Goal: Contribute content: Add original content to the website for others to see

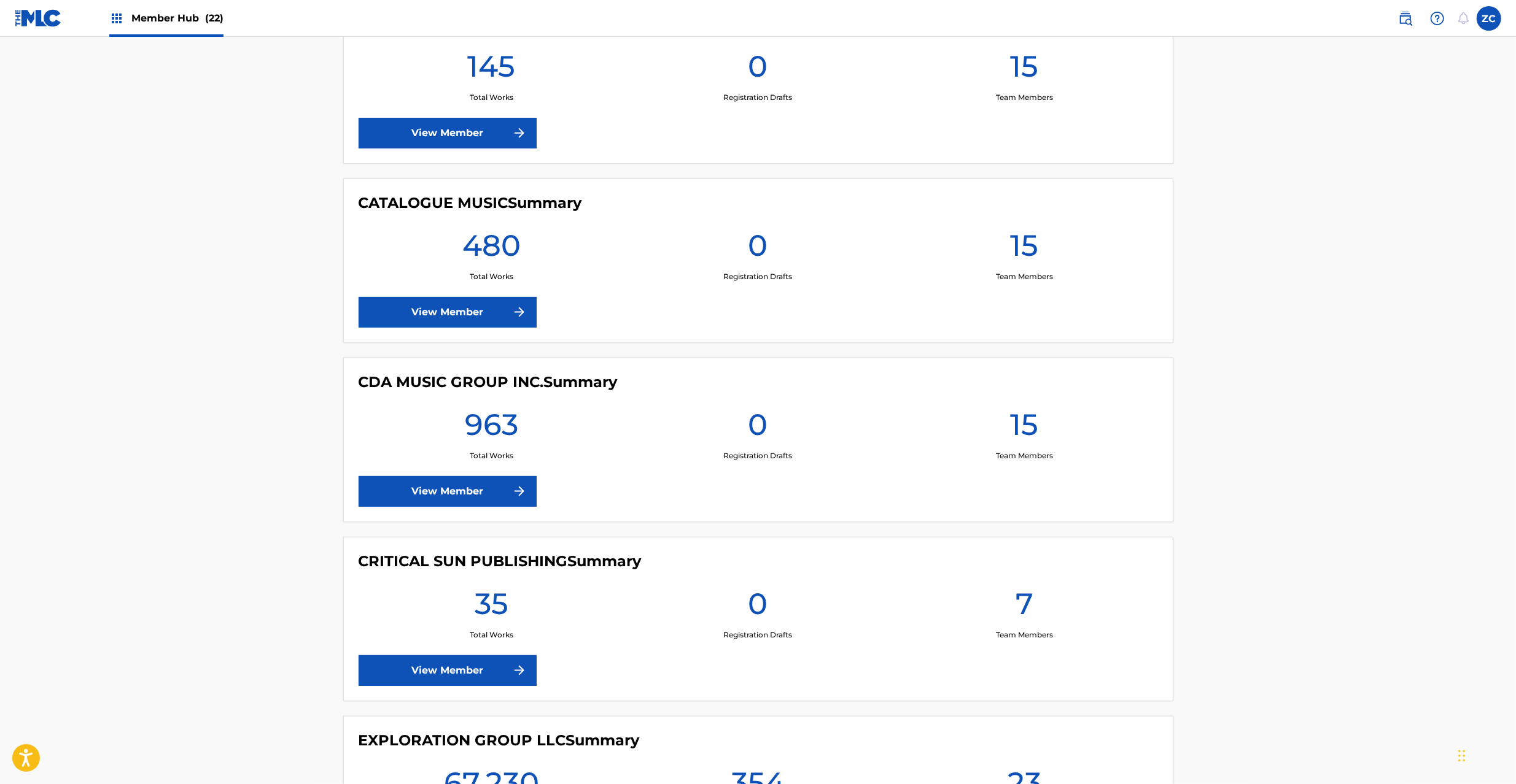
scroll to position [1636, 0]
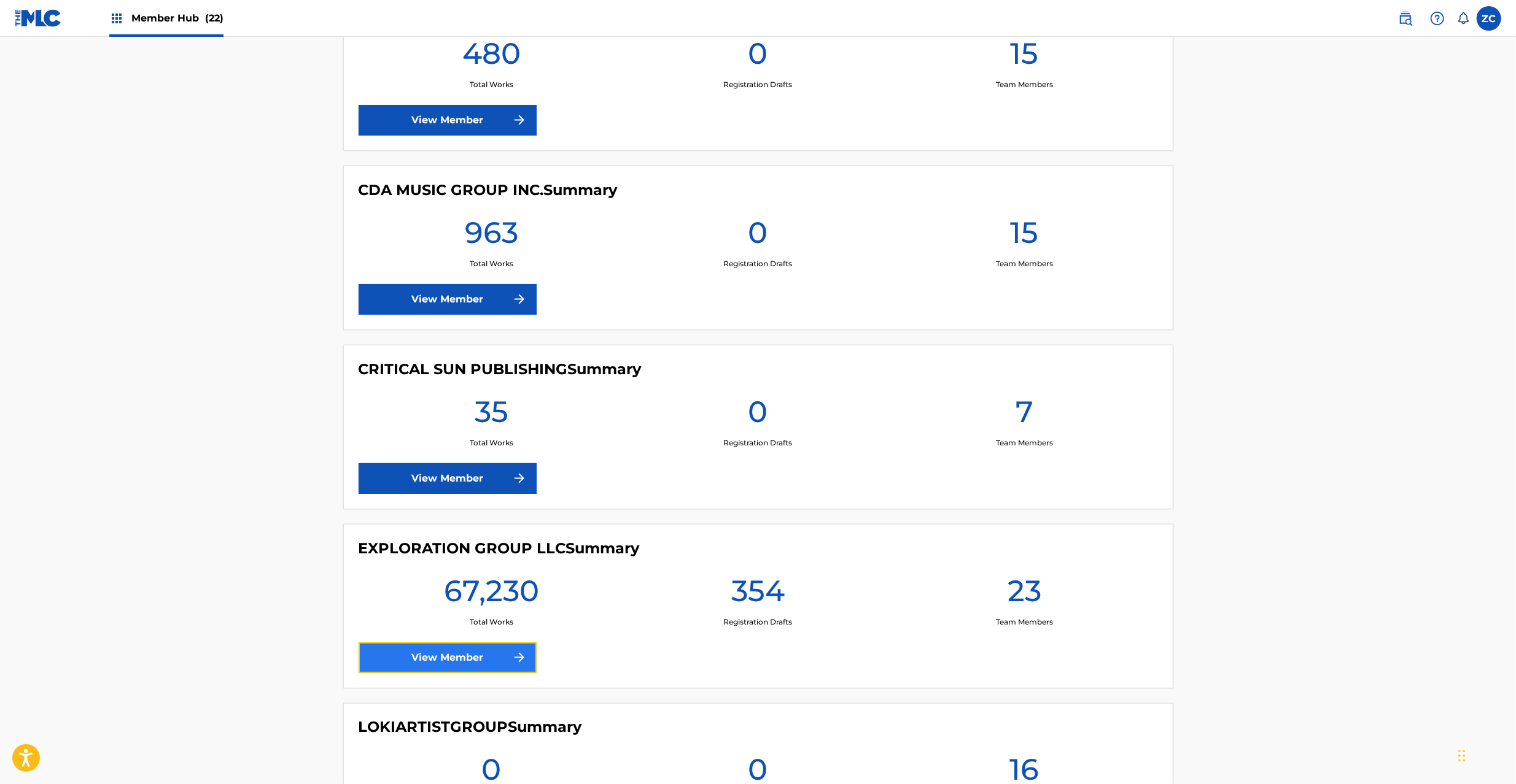
click at [443, 658] on link "View Member" at bounding box center [447, 658] width 178 height 31
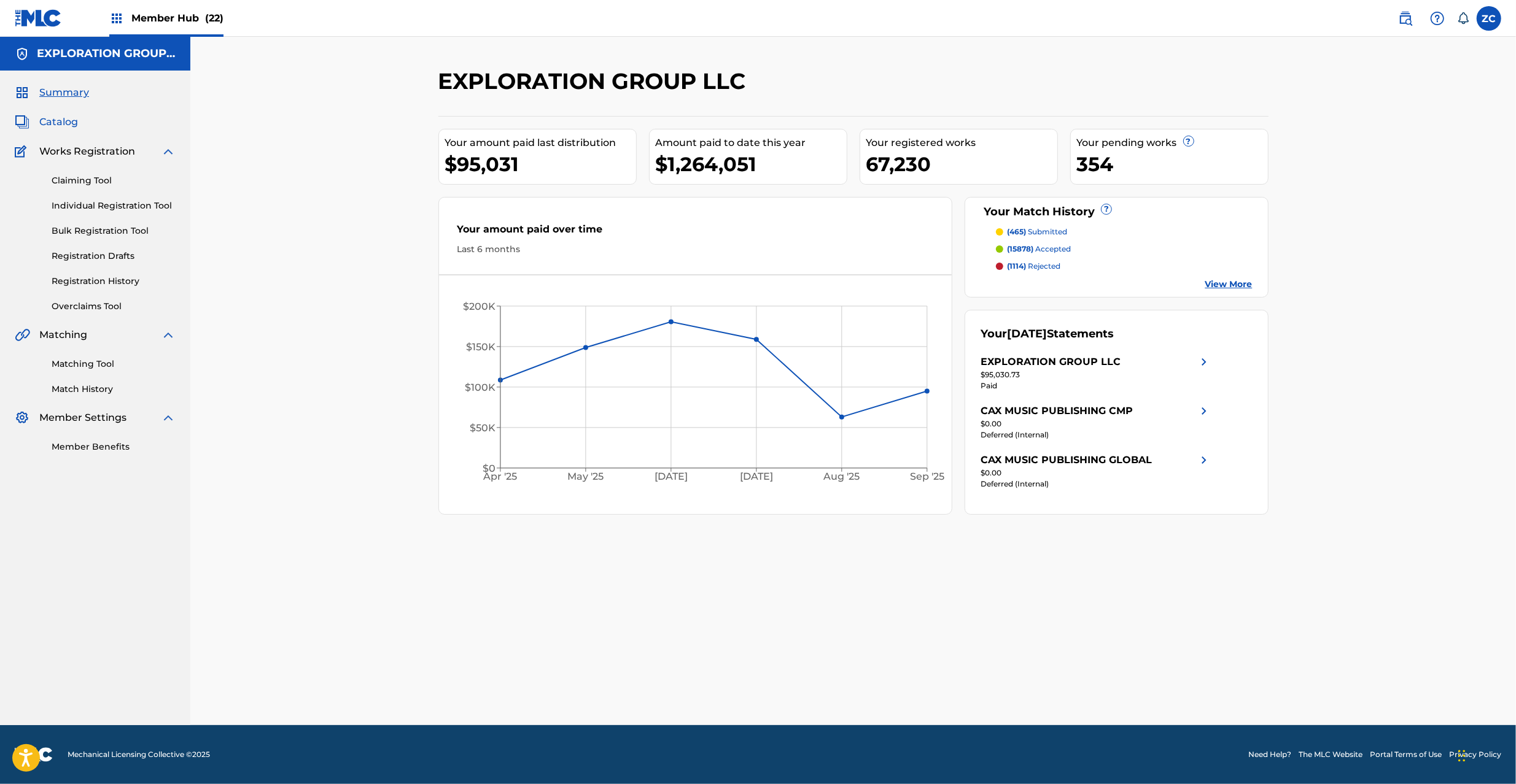
click at [69, 125] on span "Catalog" at bounding box center [59, 122] width 39 height 14
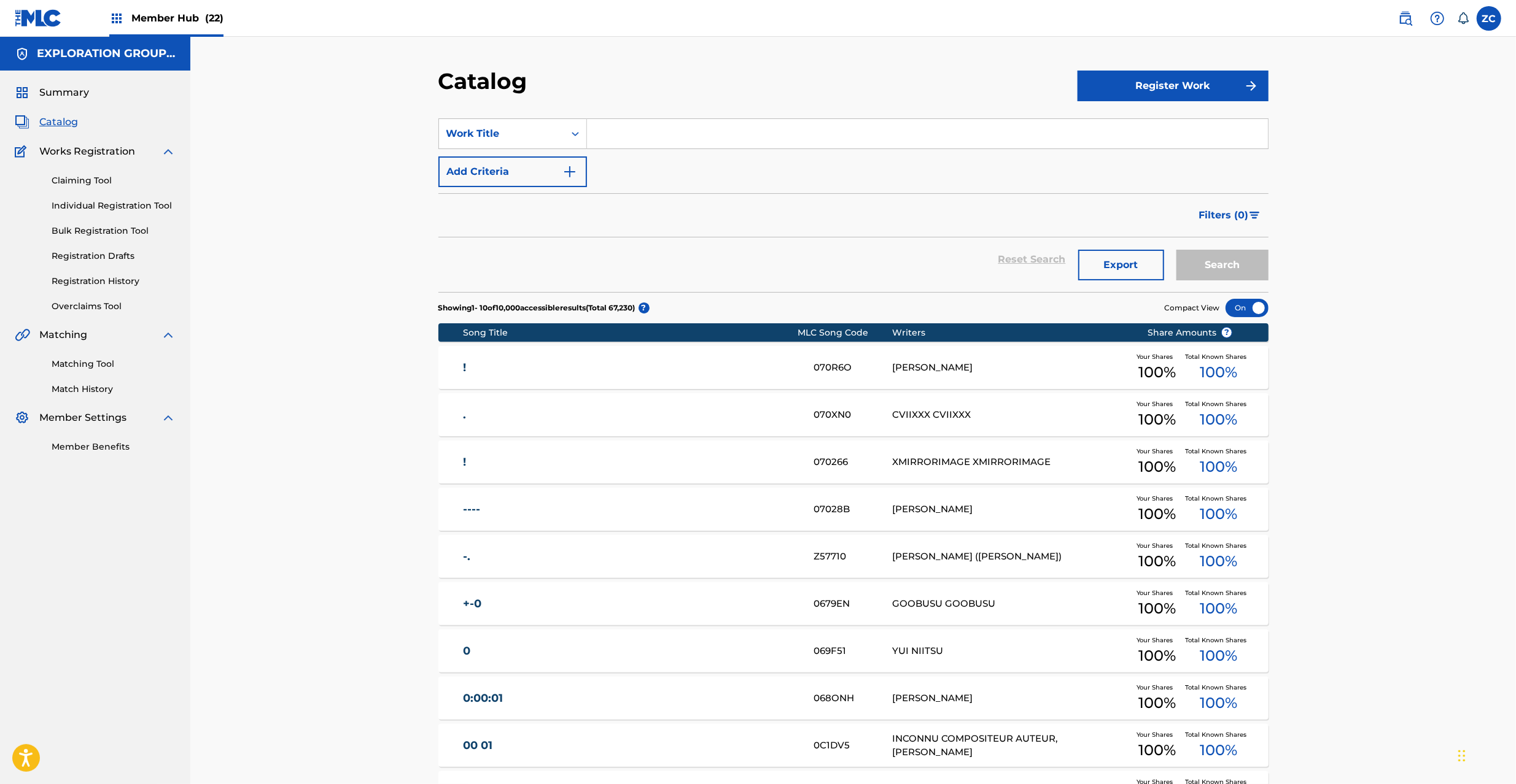
drag, startPoint x: 664, startPoint y: 361, endPoint x: 841, endPoint y: 327, distance: 180.2
click at [664, 361] on link "!" at bounding box center [630, 367] width 334 height 14
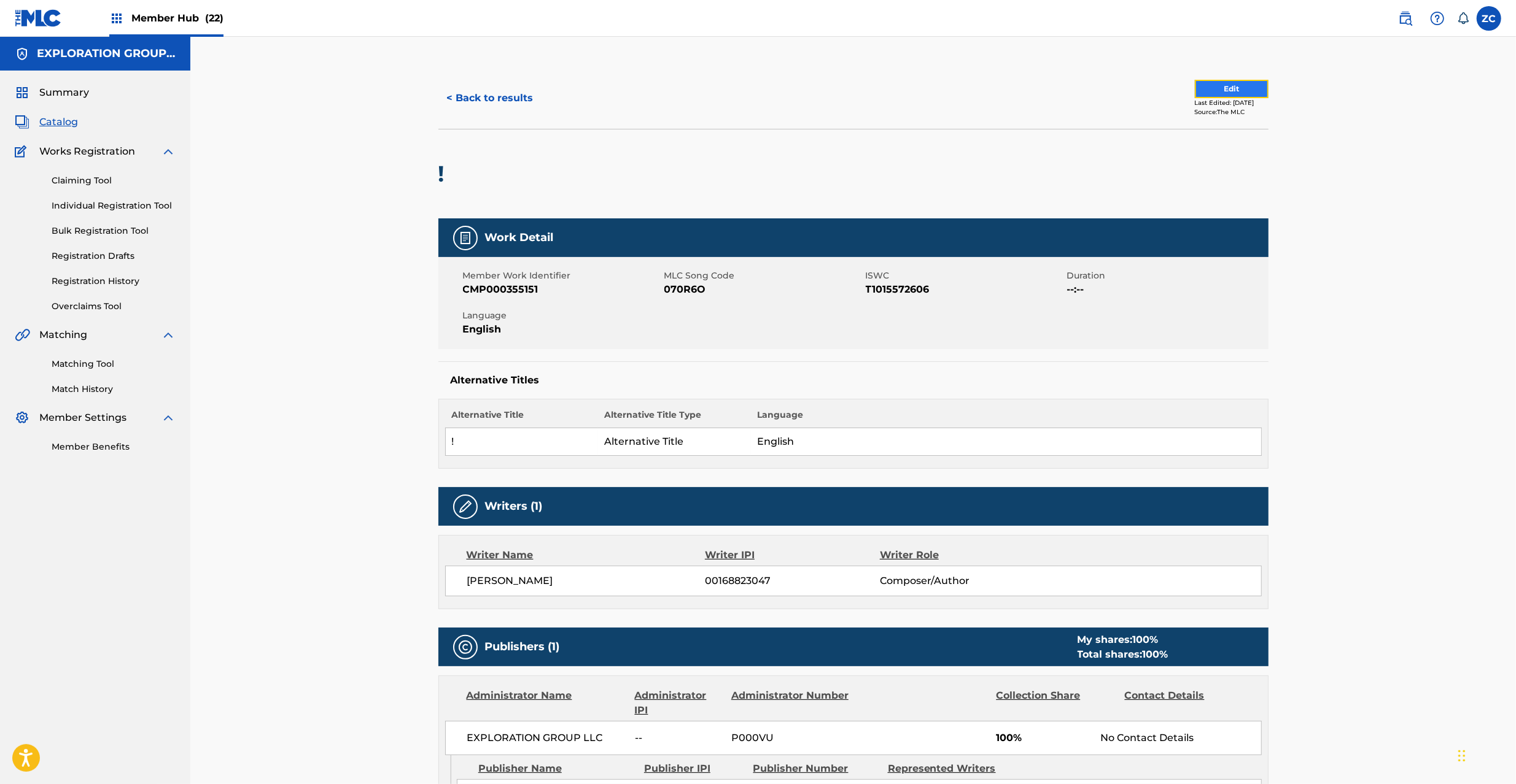
click at [1228, 84] on button "Edit" at bounding box center [1232, 89] width 74 height 18
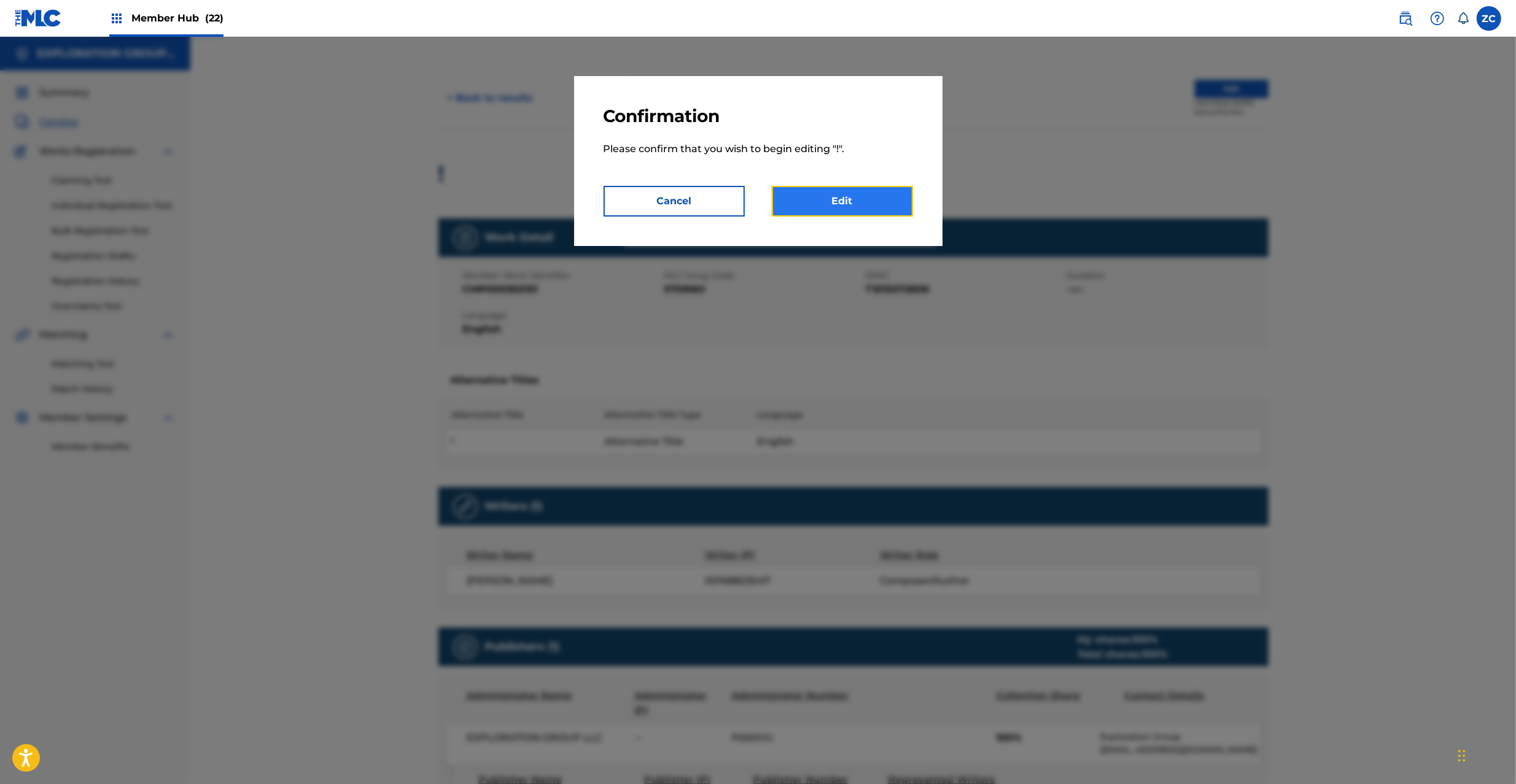
click at [885, 201] on link "Edit" at bounding box center [842, 201] width 141 height 31
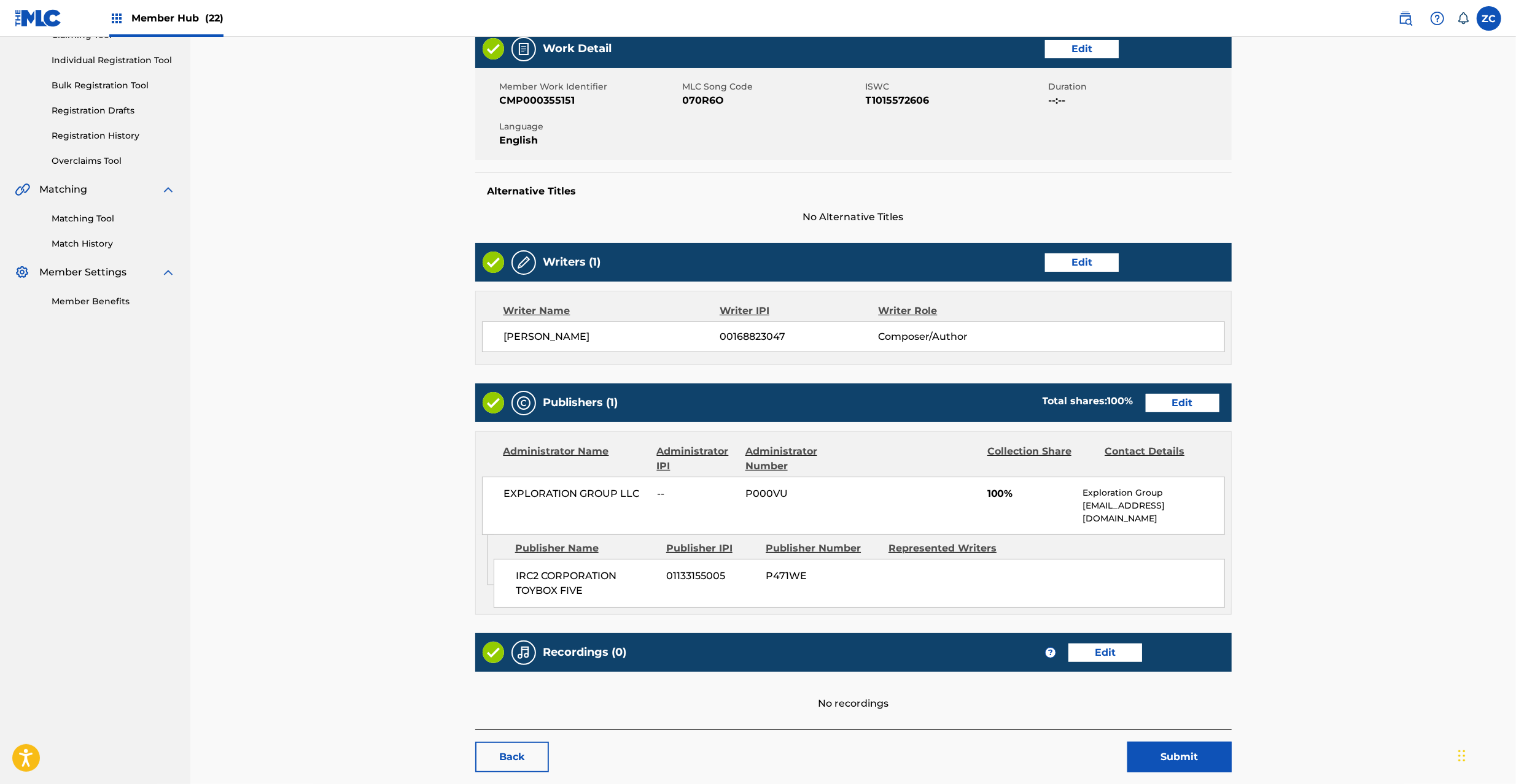
scroll to position [189, 0]
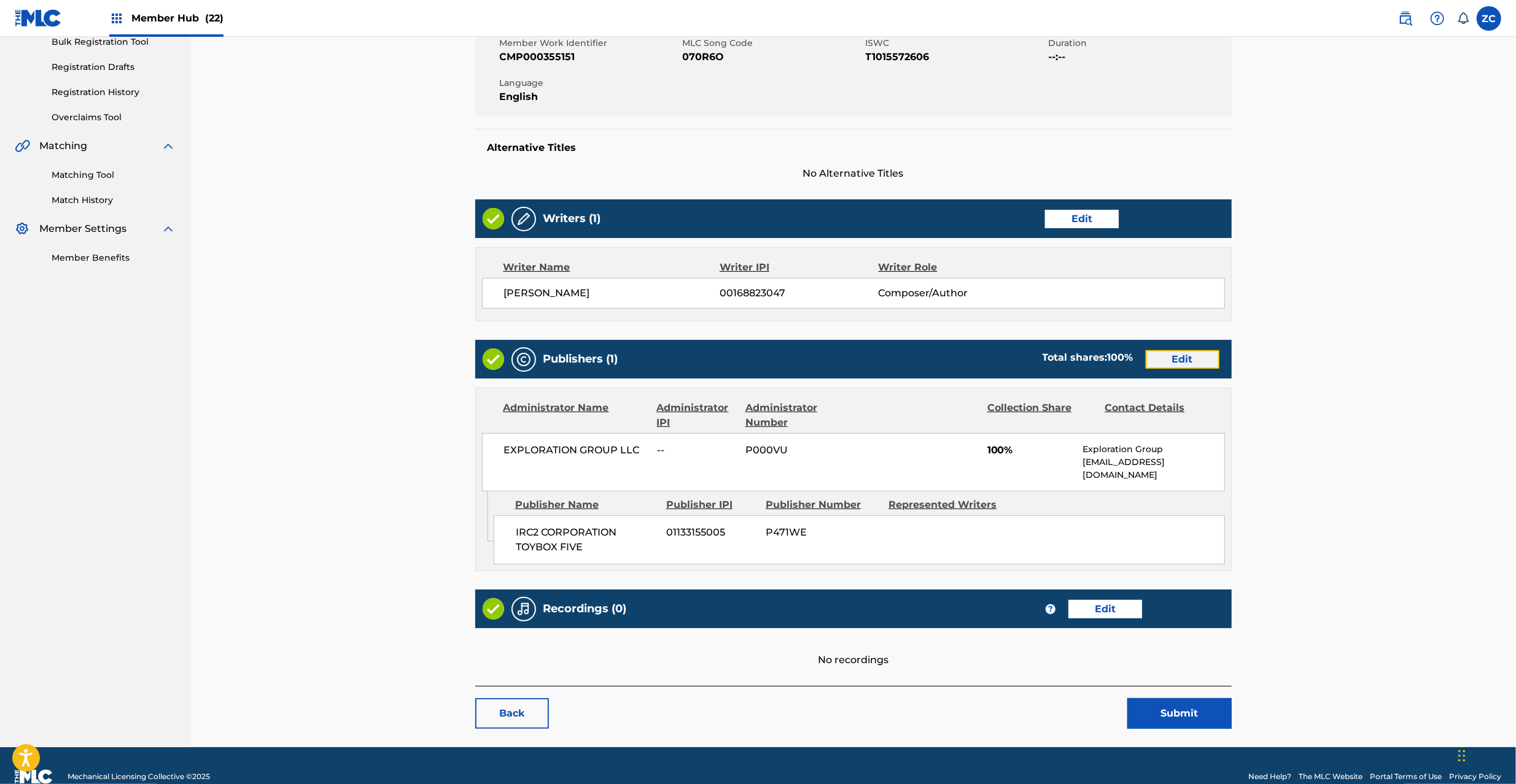
click at [1192, 368] on link "Edit" at bounding box center [1183, 359] width 74 height 18
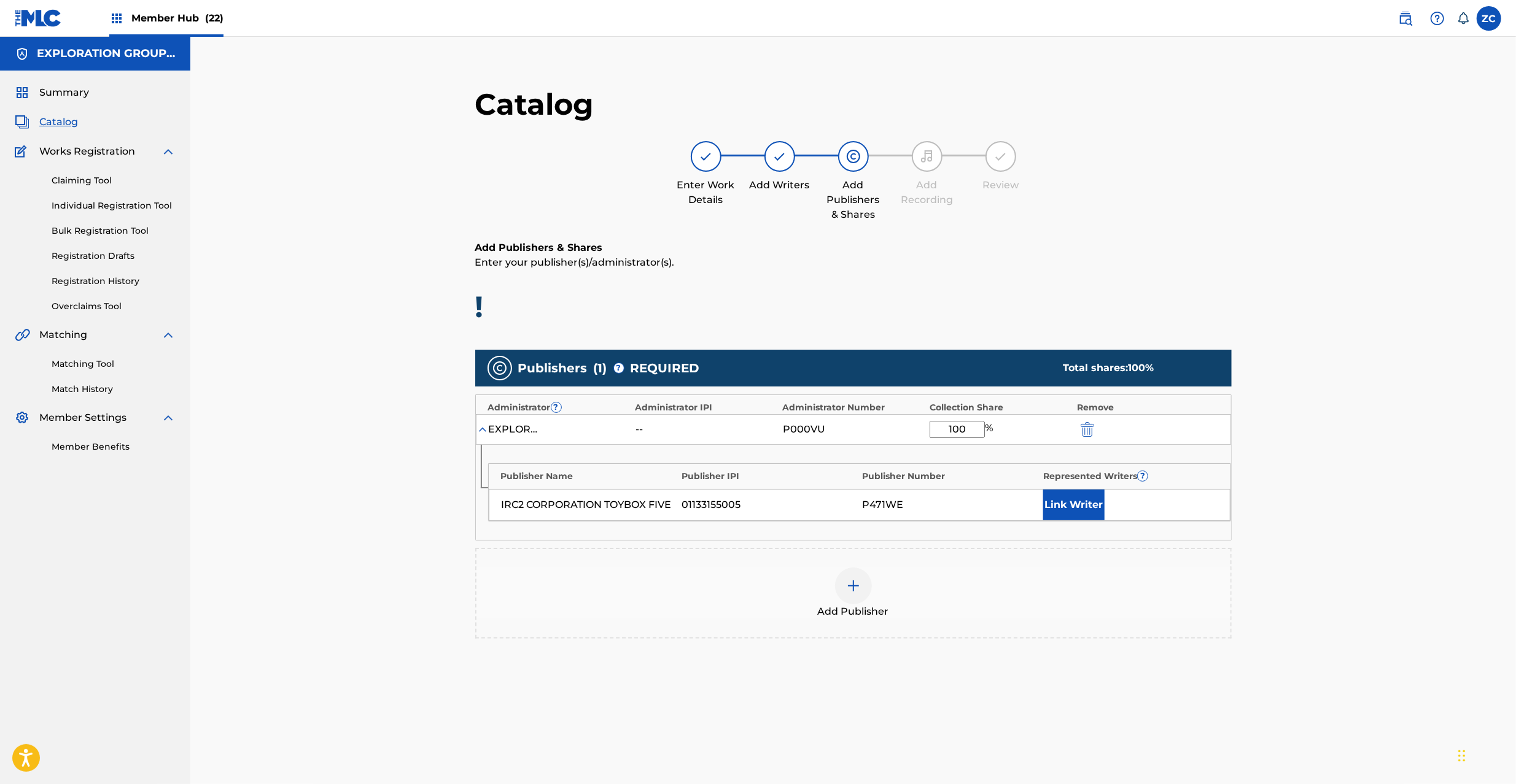
click at [882, 579] on div "Add Publisher" at bounding box center [853, 593] width 754 height 51
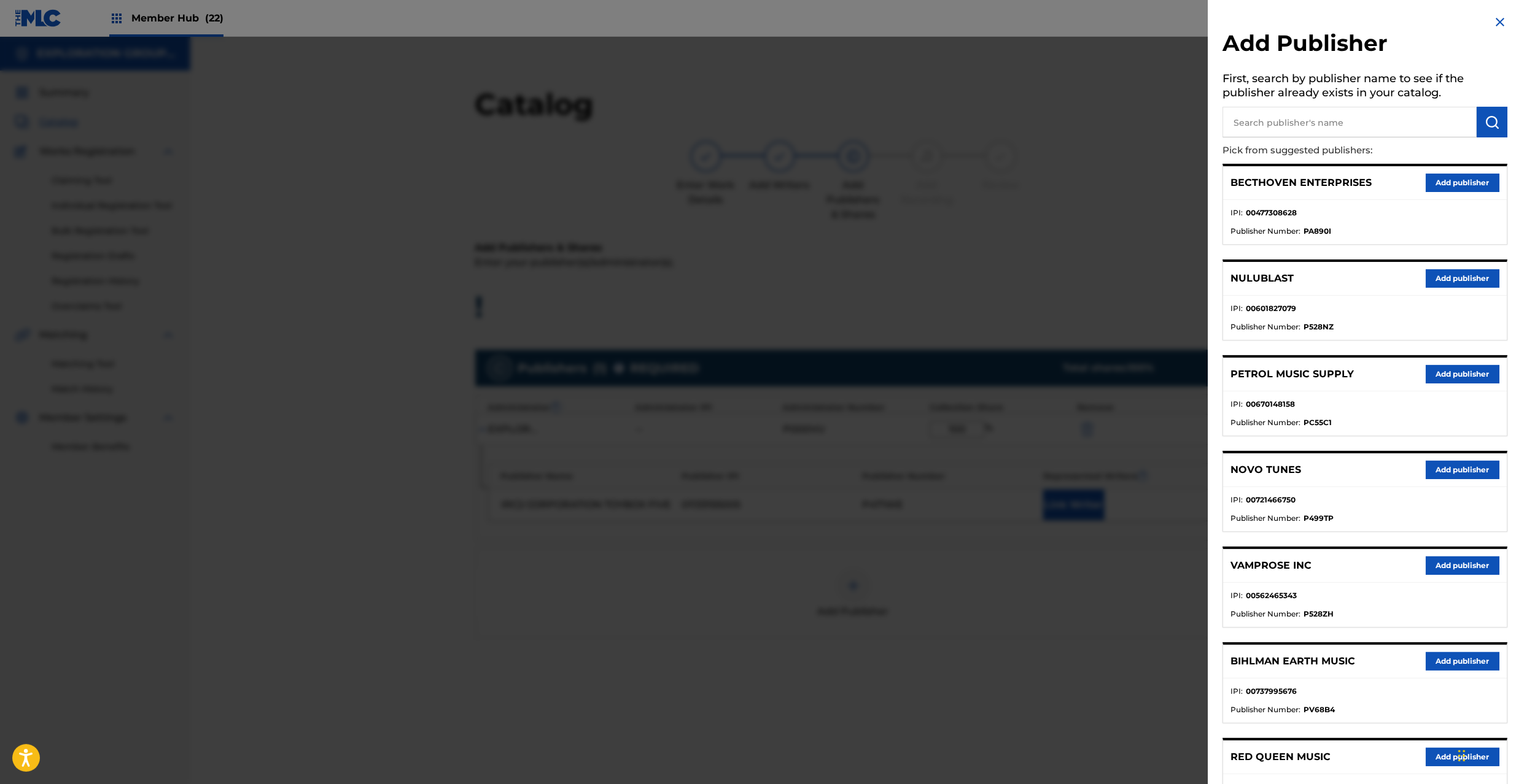
click at [1381, 126] on input "text" at bounding box center [1349, 122] width 254 height 31
paste input "Mcjp Inc E Group Seventh Division"
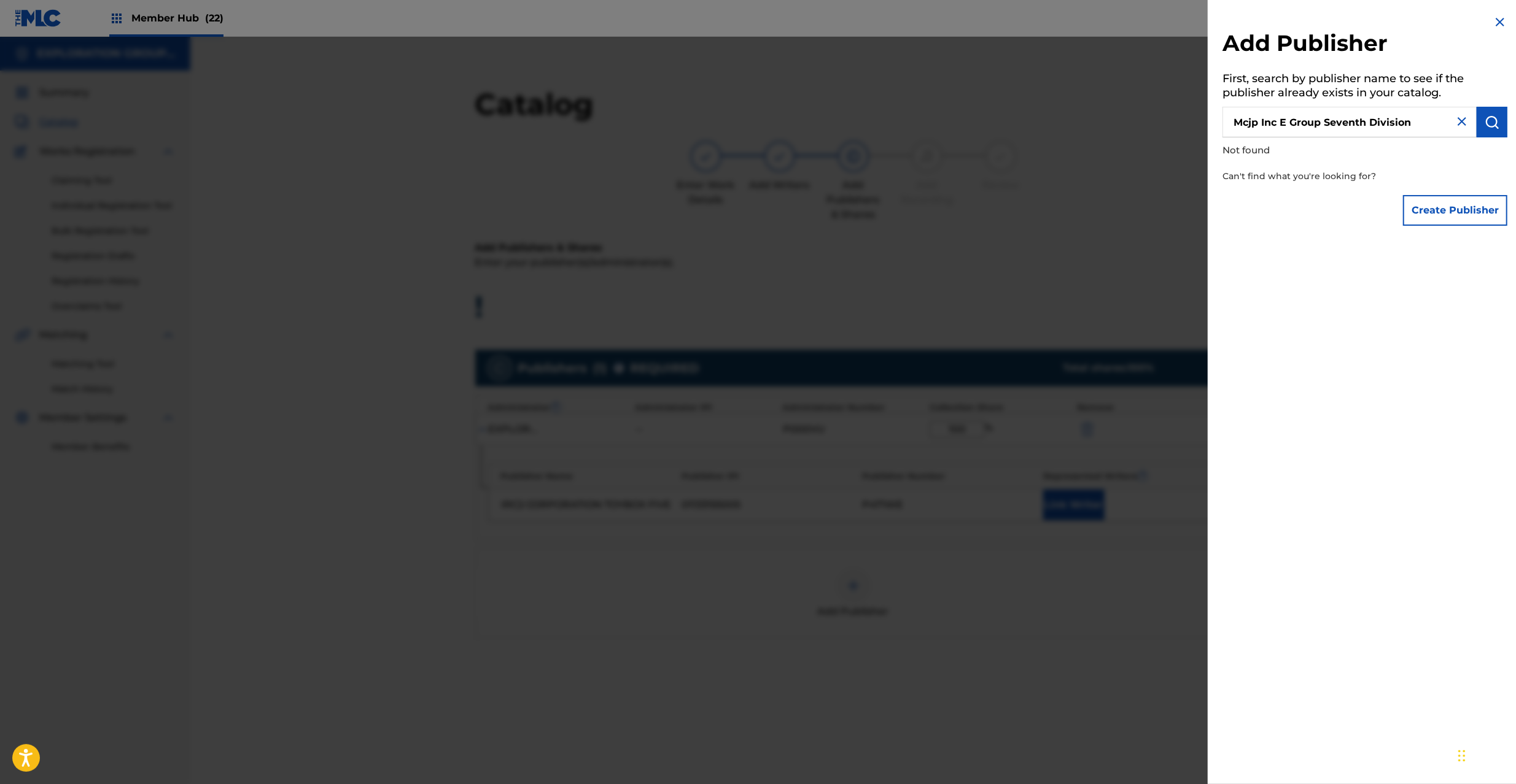
drag, startPoint x: 1328, startPoint y: 118, endPoint x: 1463, endPoint y: 118, distance: 135.0
click at [1463, 118] on div "Mcjp Inc E Group Seventh Division" at bounding box center [1365, 122] width 285 height 31
type input "Mcjp Inc E Group"
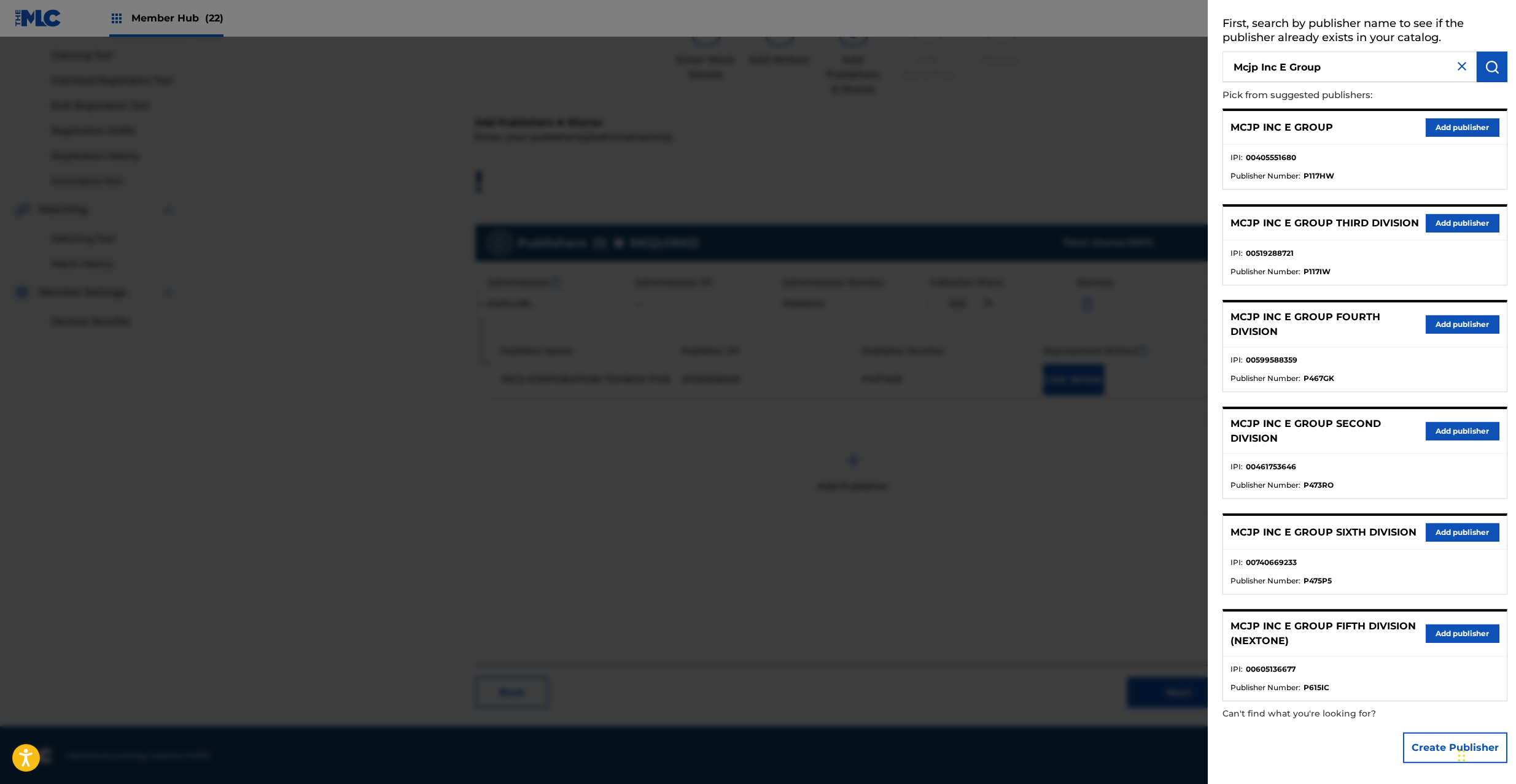
scroll to position [126, 0]
drag, startPoint x: 1291, startPoint y: 639, endPoint x: 1237, endPoint y: 643, distance: 54.1
click at [1237, 643] on p "MCJP INC E GROUP FIFTH DIVISION (NEXTONE)" at bounding box center [1328, 634] width 195 height 30
click at [1238, 534] on p "MCJP INC E GROUP SIXTH DIVISION" at bounding box center [1323, 533] width 186 height 14
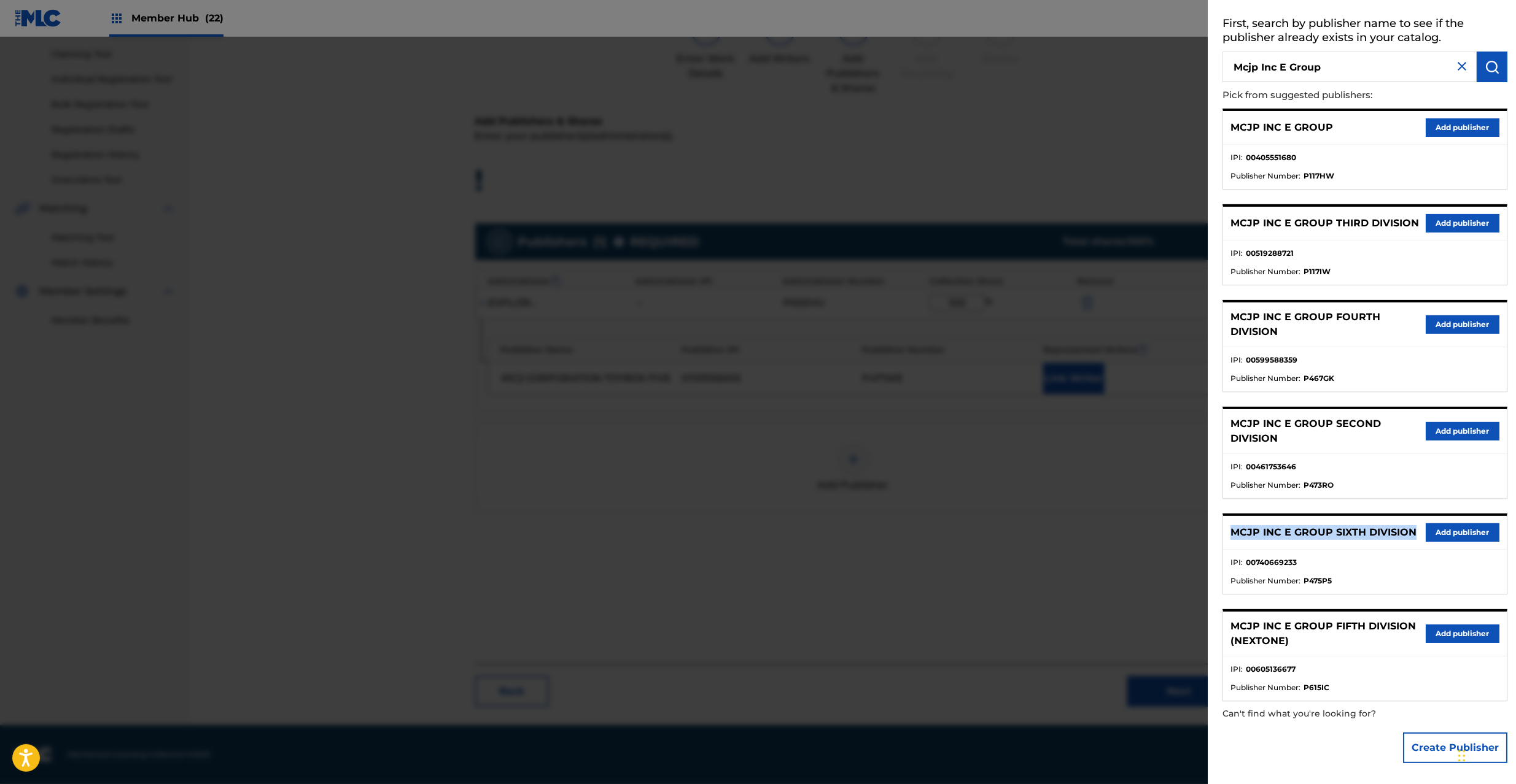
click at [1383, 535] on p "MCJP INC E GROUP SIXTH DIVISION" at bounding box center [1323, 533] width 186 height 14
copy p "MCJP INC E GROUP SIXTH DIVISION"
click at [1459, 61] on img at bounding box center [1462, 66] width 14 height 14
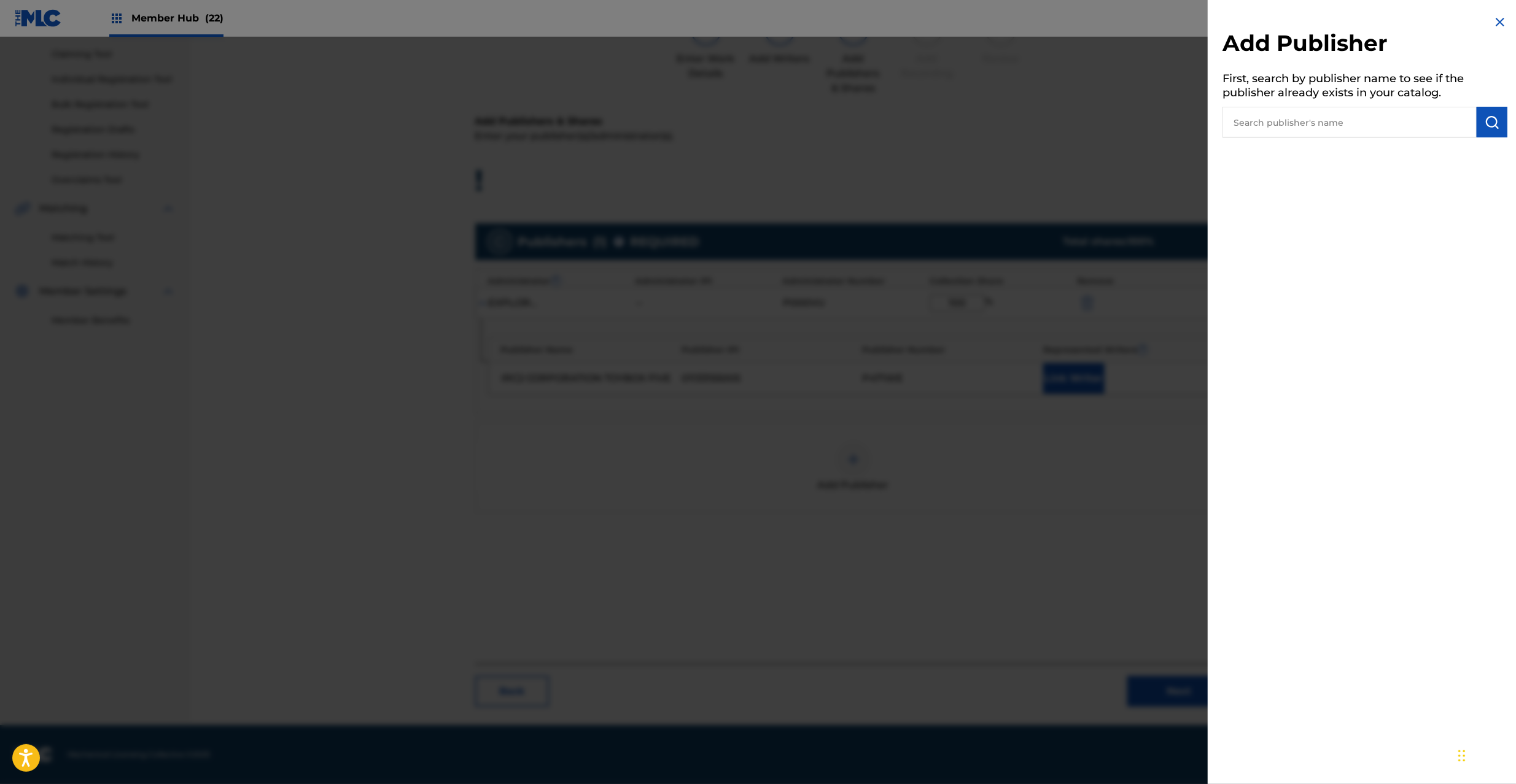
scroll to position [0, 0]
drag, startPoint x: 842, startPoint y: 253, endPoint x: 848, endPoint y: 239, distance: 15.2
click at [841, 253] on div at bounding box center [758, 429] width 1516 height 784
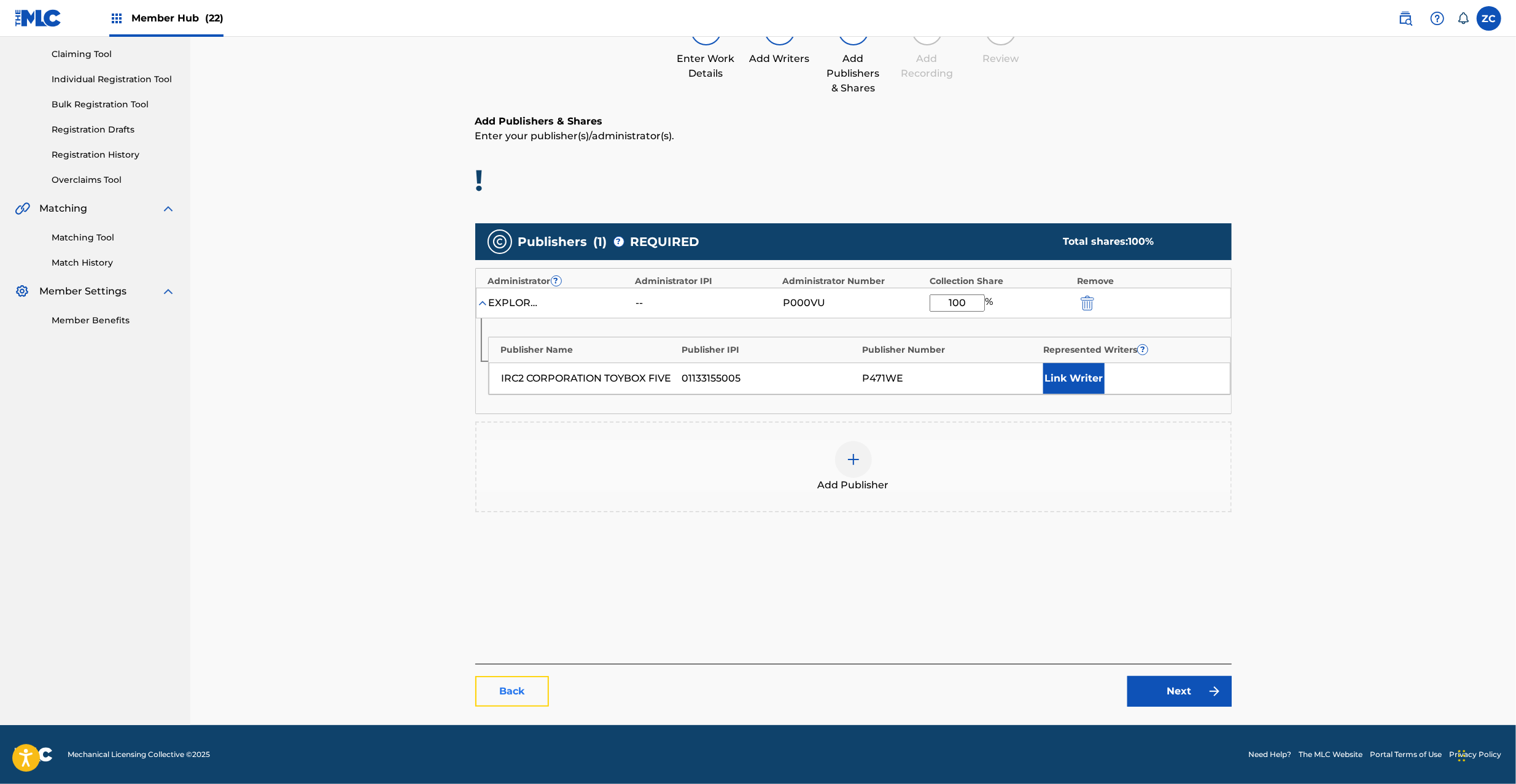
click at [508, 700] on link "Back" at bounding box center [512, 691] width 74 height 31
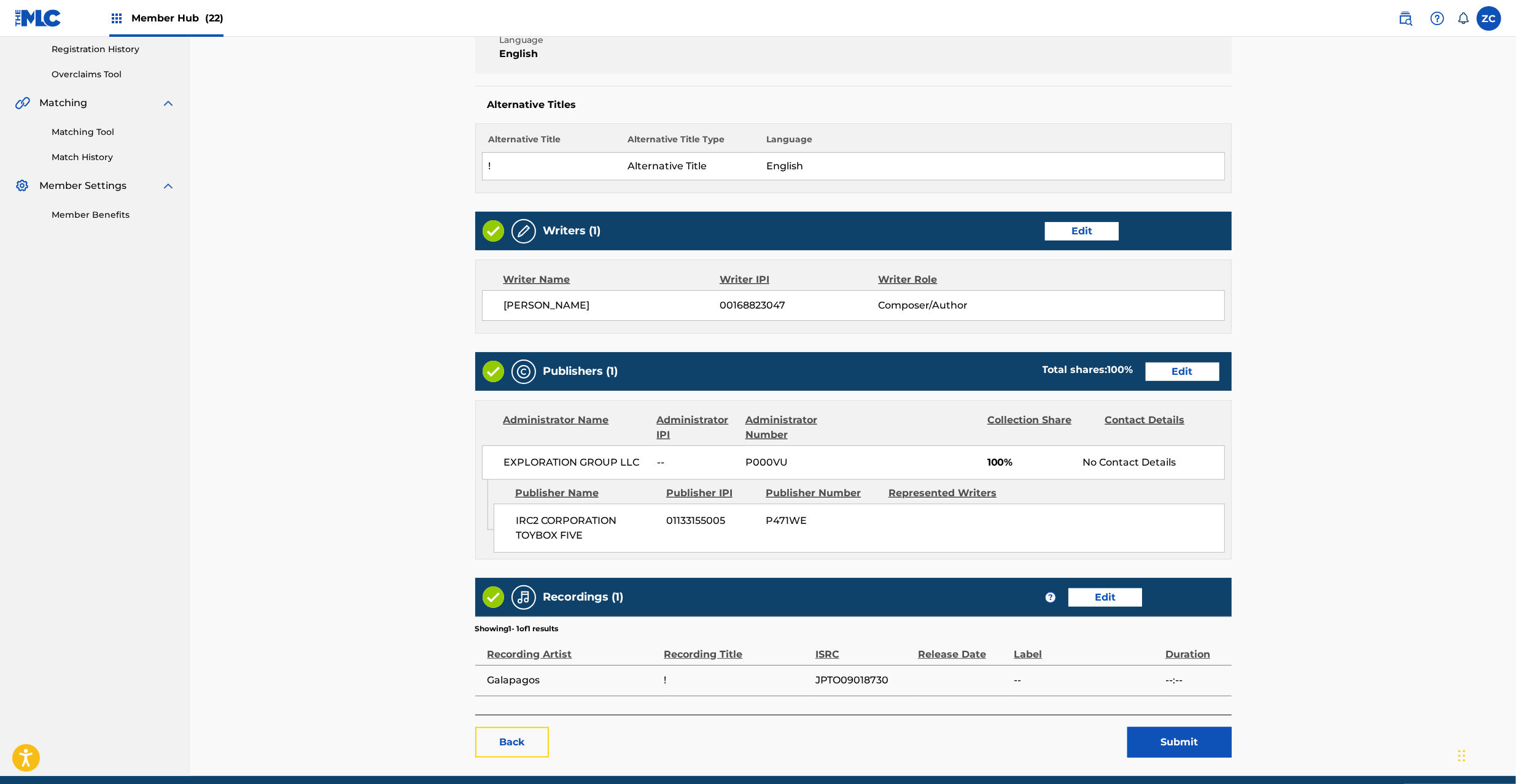
scroll to position [286, 0]
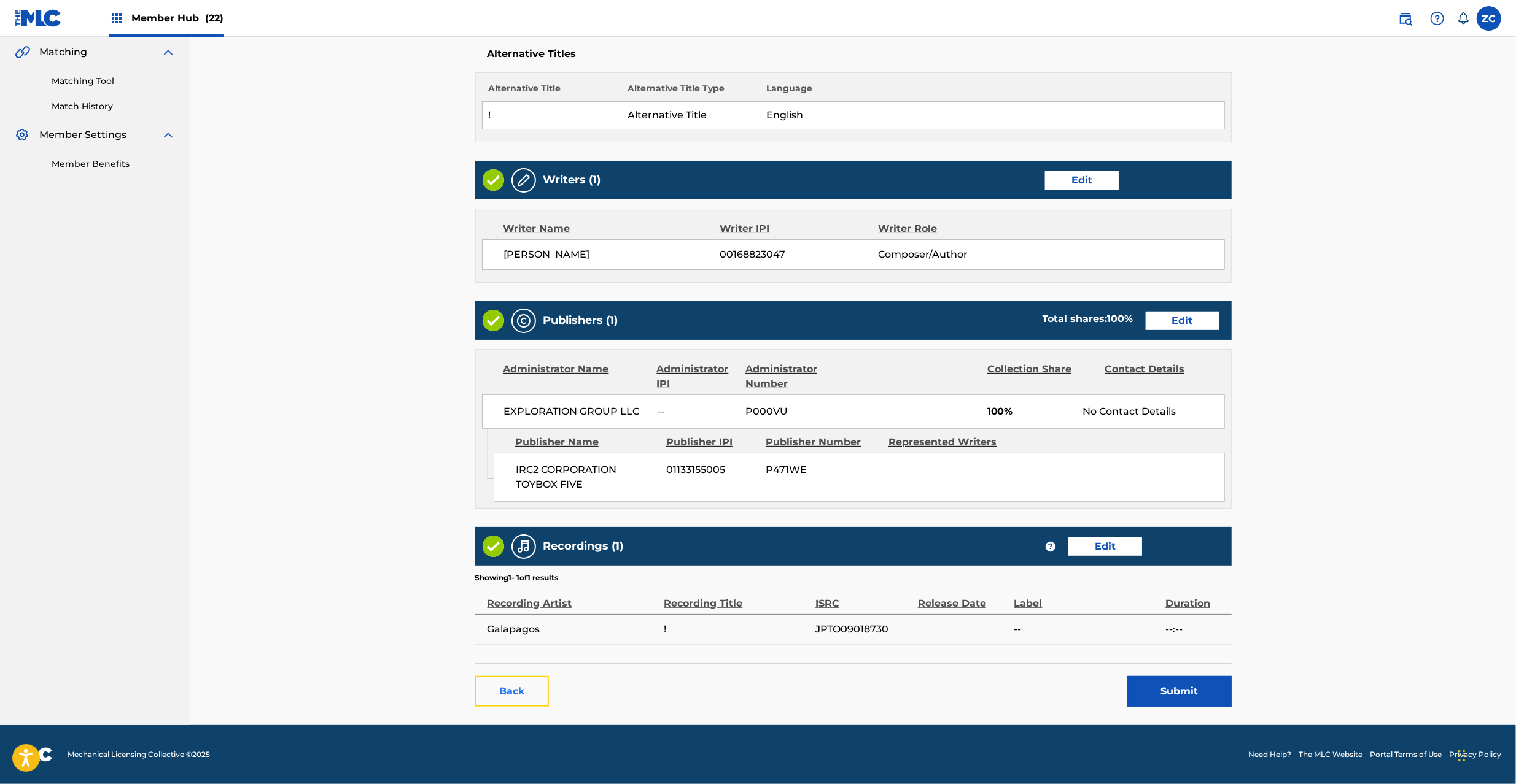
click at [512, 697] on link "Back" at bounding box center [512, 691] width 74 height 31
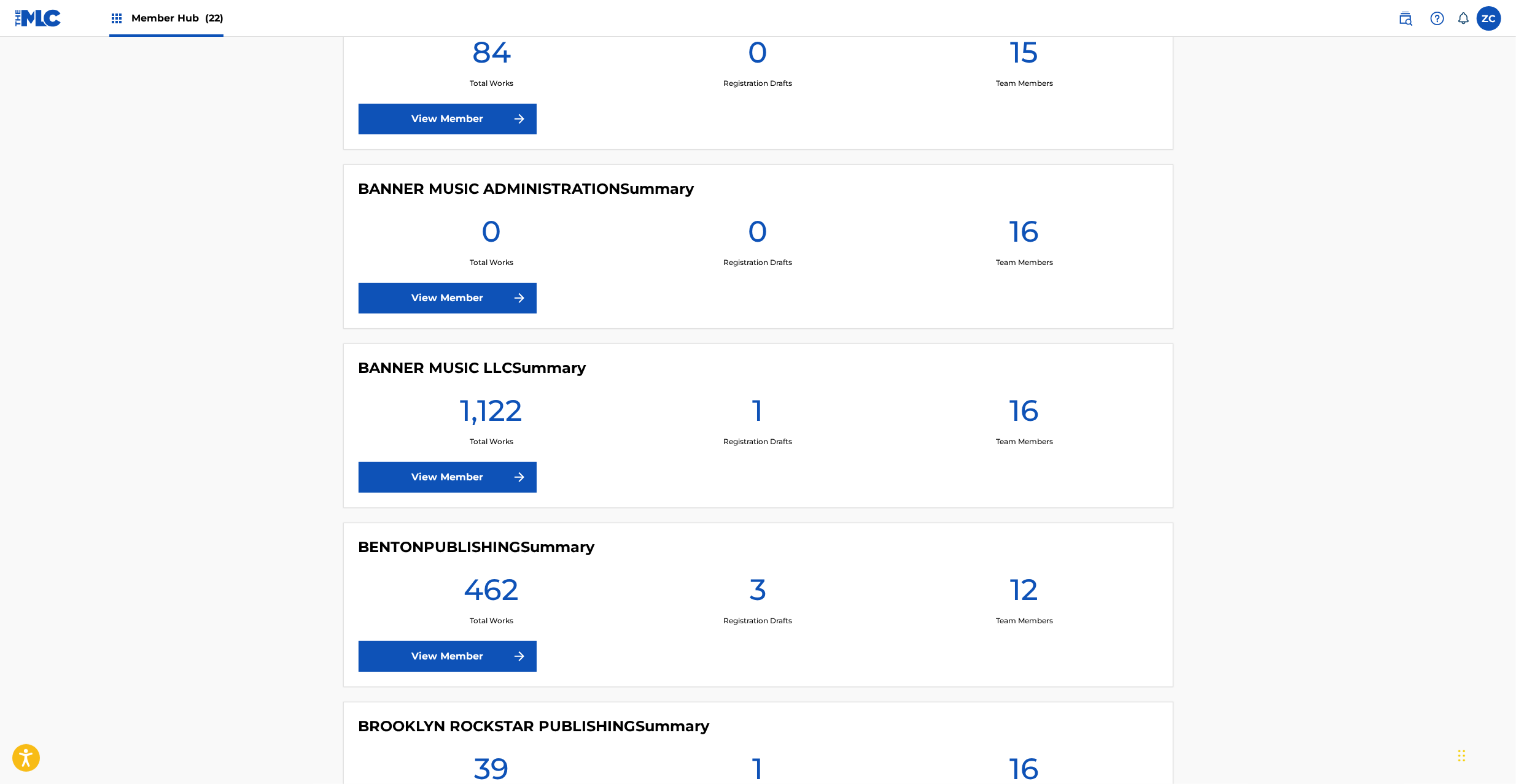
scroll to position [654, 0]
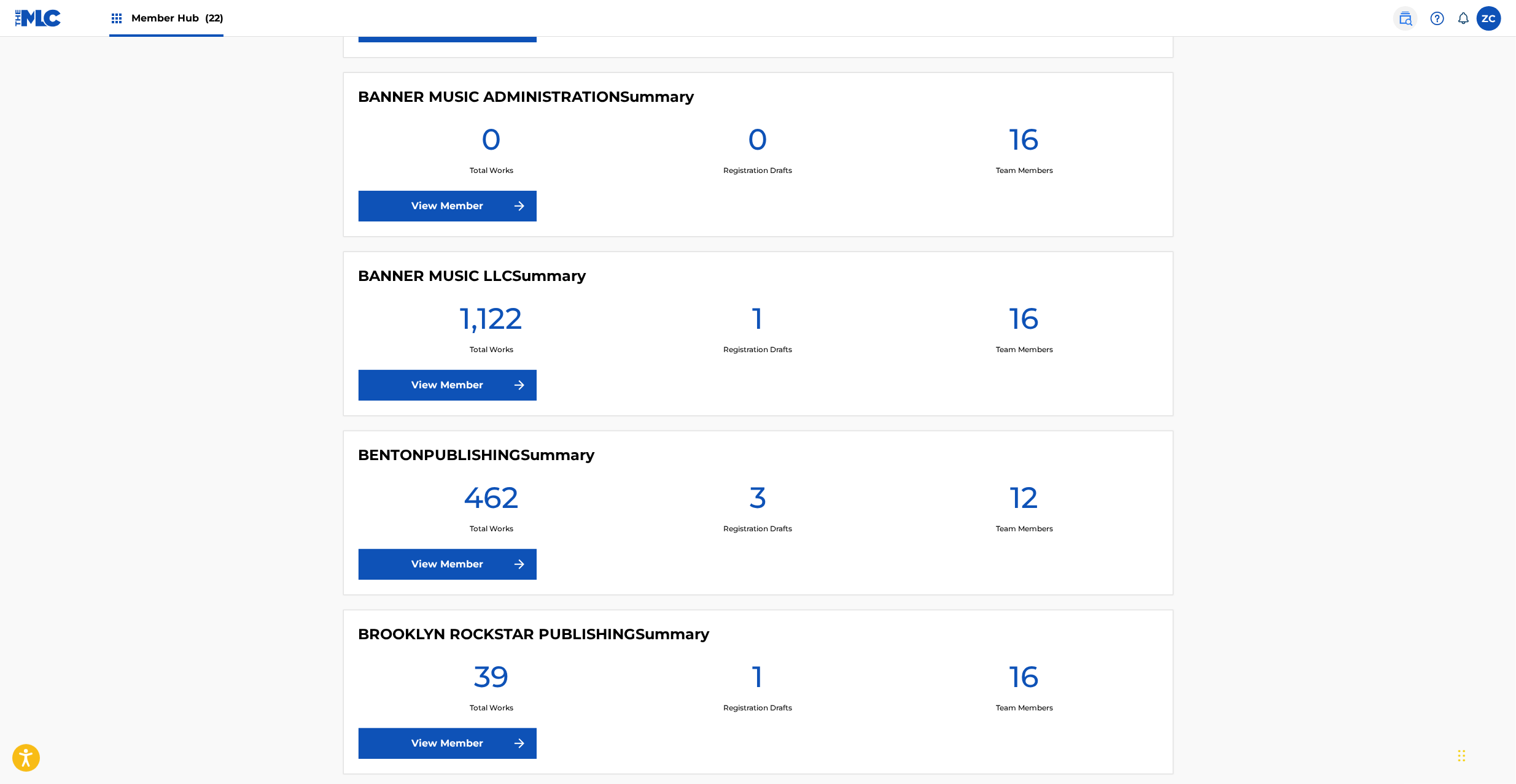
click at [1401, 18] on img at bounding box center [1405, 18] width 14 height 14
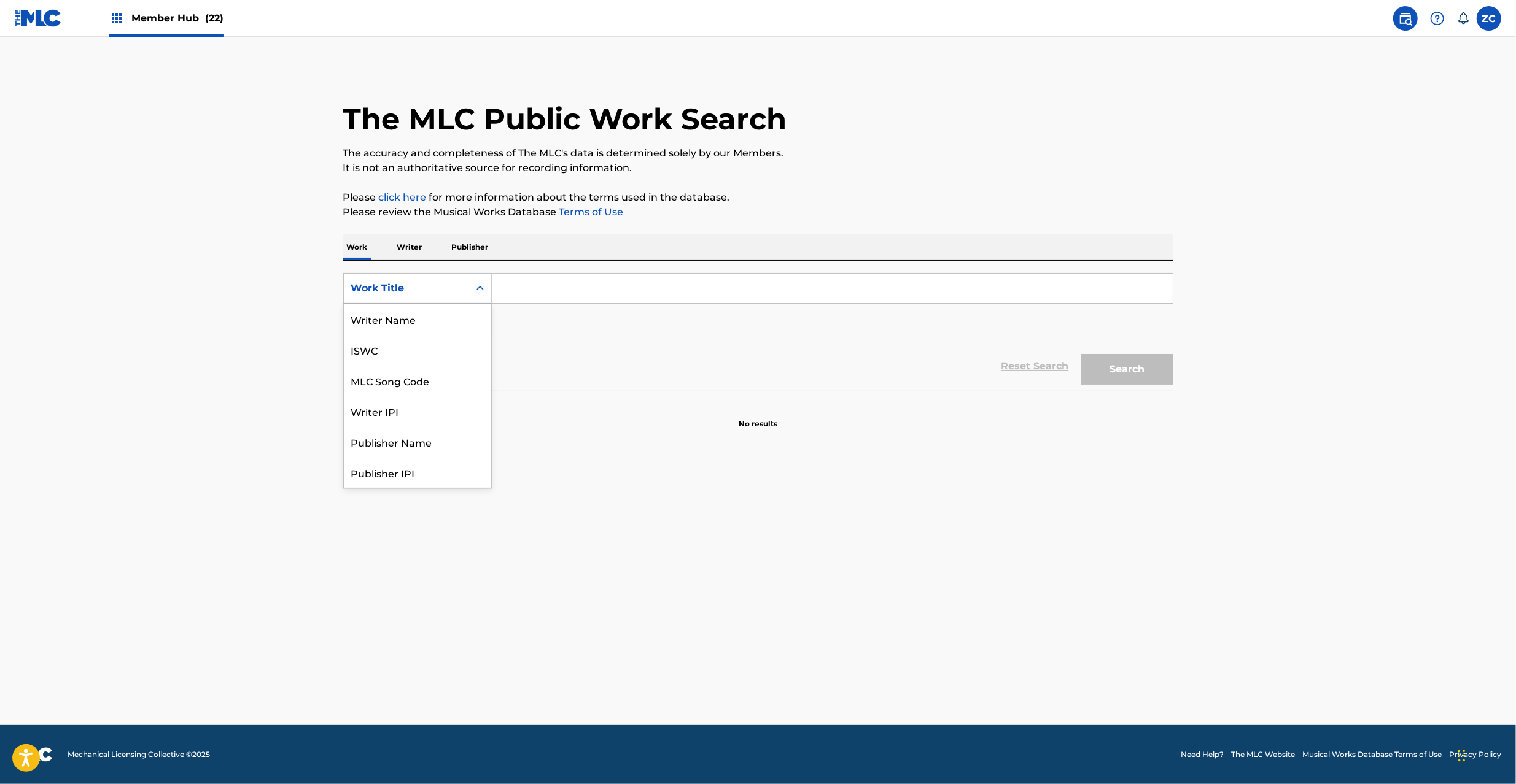
click at [426, 291] on div "Work Title" at bounding box center [406, 288] width 111 height 14
click at [423, 383] on div "MLC Song Code" at bounding box center [418, 380] width 148 height 31
drag, startPoint x: 504, startPoint y: 308, endPoint x: 541, endPoint y: 290, distance: 41.1
click at [541, 290] on input "Search Form" at bounding box center [832, 288] width 681 height 30
paste input "MG8V2V"
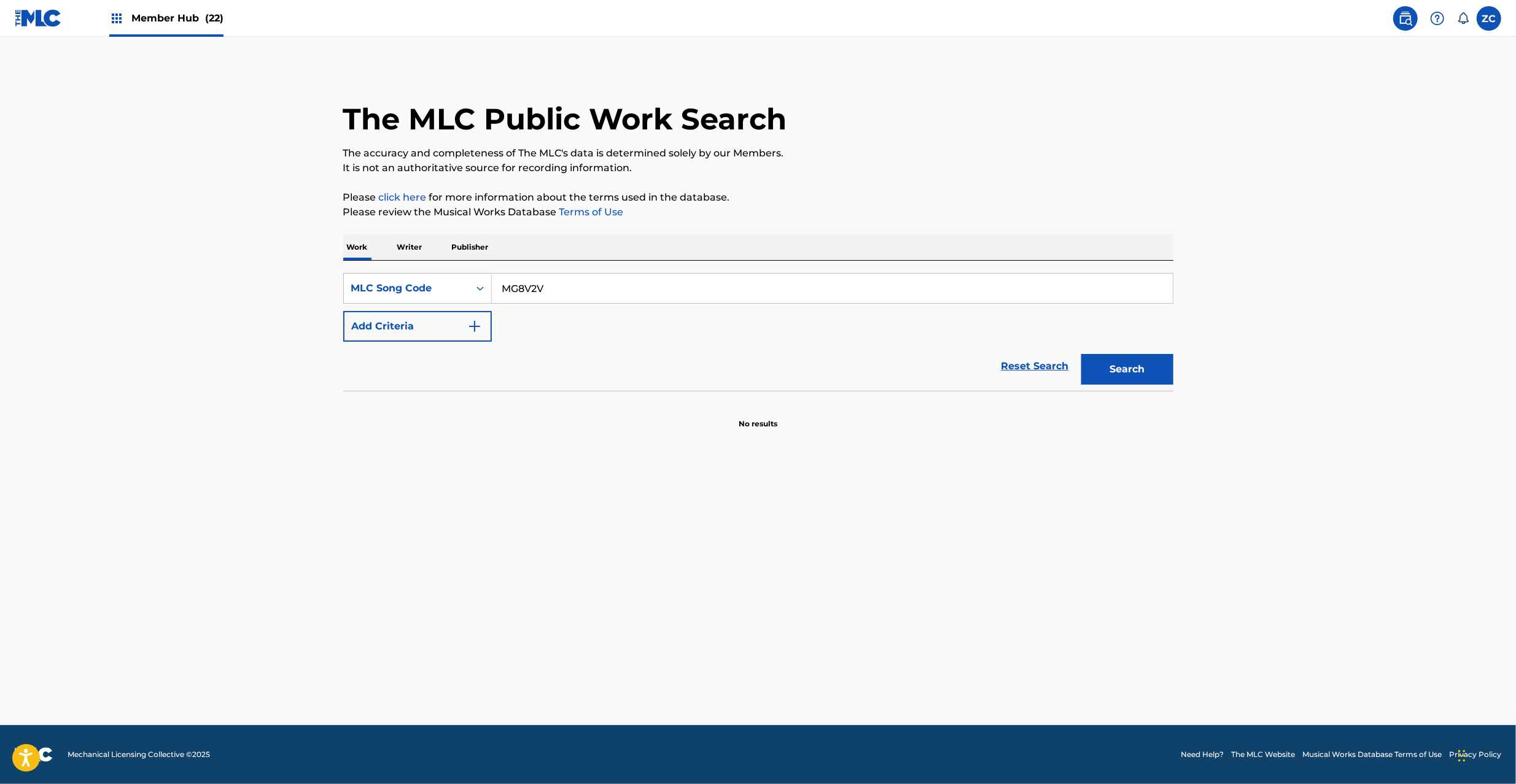
type input "MG8V2V"
click at [1081, 354] on button "Search" at bounding box center [1127, 369] width 92 height 31
click at [1116, 376] on button "Search" at bounding box center [1127, 369] width 92 height 31
click at [1456, 503] on main "The MLC Public Work Search The accuracy and completeness of The MLC's data is d…" at bounding box center [758, 381] width 1516 height 689
click at [1481, 14] on label at bounding box center [1488, 18] width 24 height 24
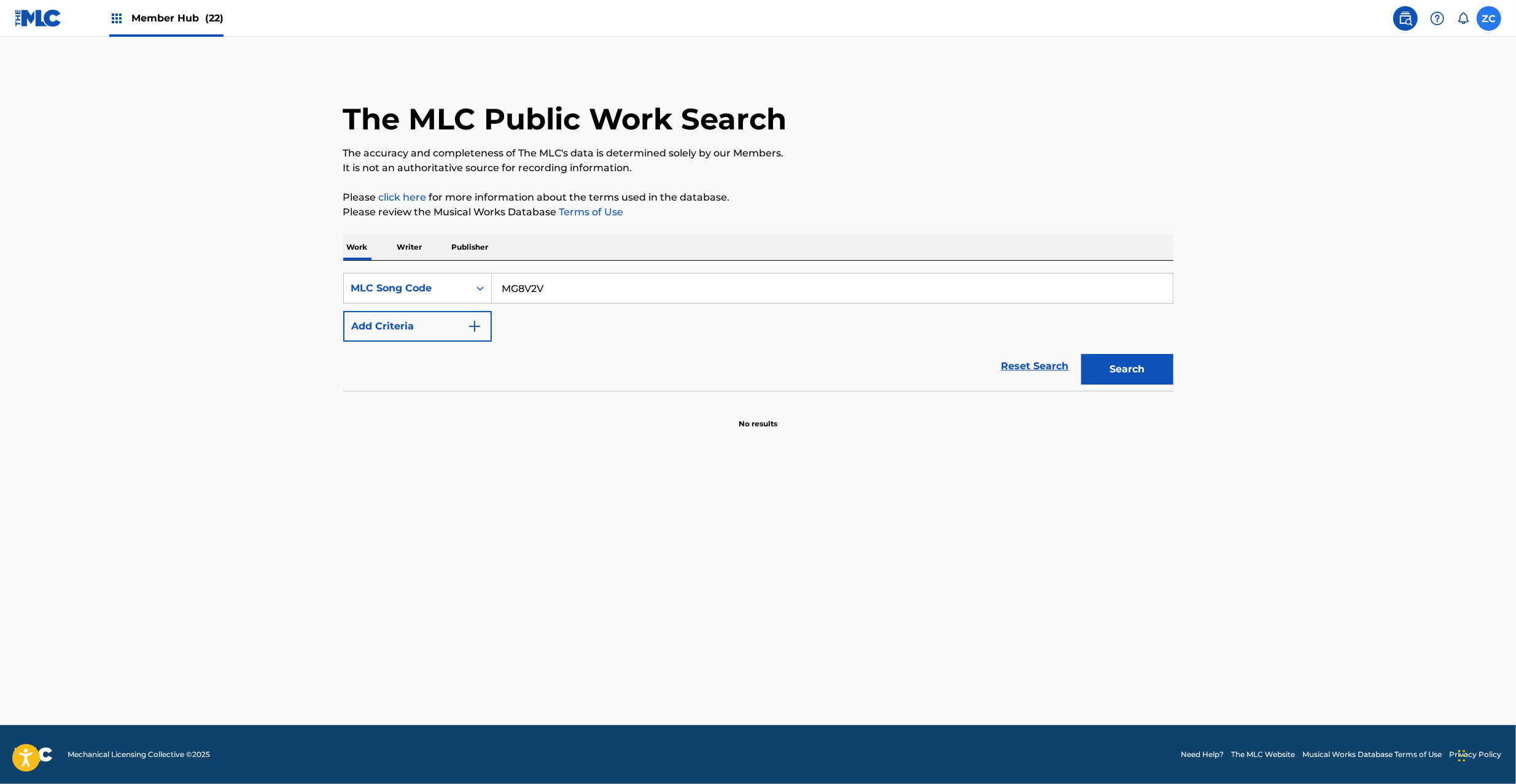
click at [1489, 18] on input "ZC [PERSON_NAME] [PERSON_NAME][EMAIL_ADDRESS][PERSON_NAME][DOMAIN_NAME] Notific…" at bounding box center [1489, 18] width 0 height 0
click at [1370, 176] on p "Log out" at bounding box center [1370, 173] width 29 height 11
click at [1489, 18] on input "ZC [PERSON_NAME] [PERSON_NAME][EMAIL_ADDRESS][PERSON_NAME][DOMAIN_NAME] Notific…" at bounding box center [1489, 18] width 0 height 0
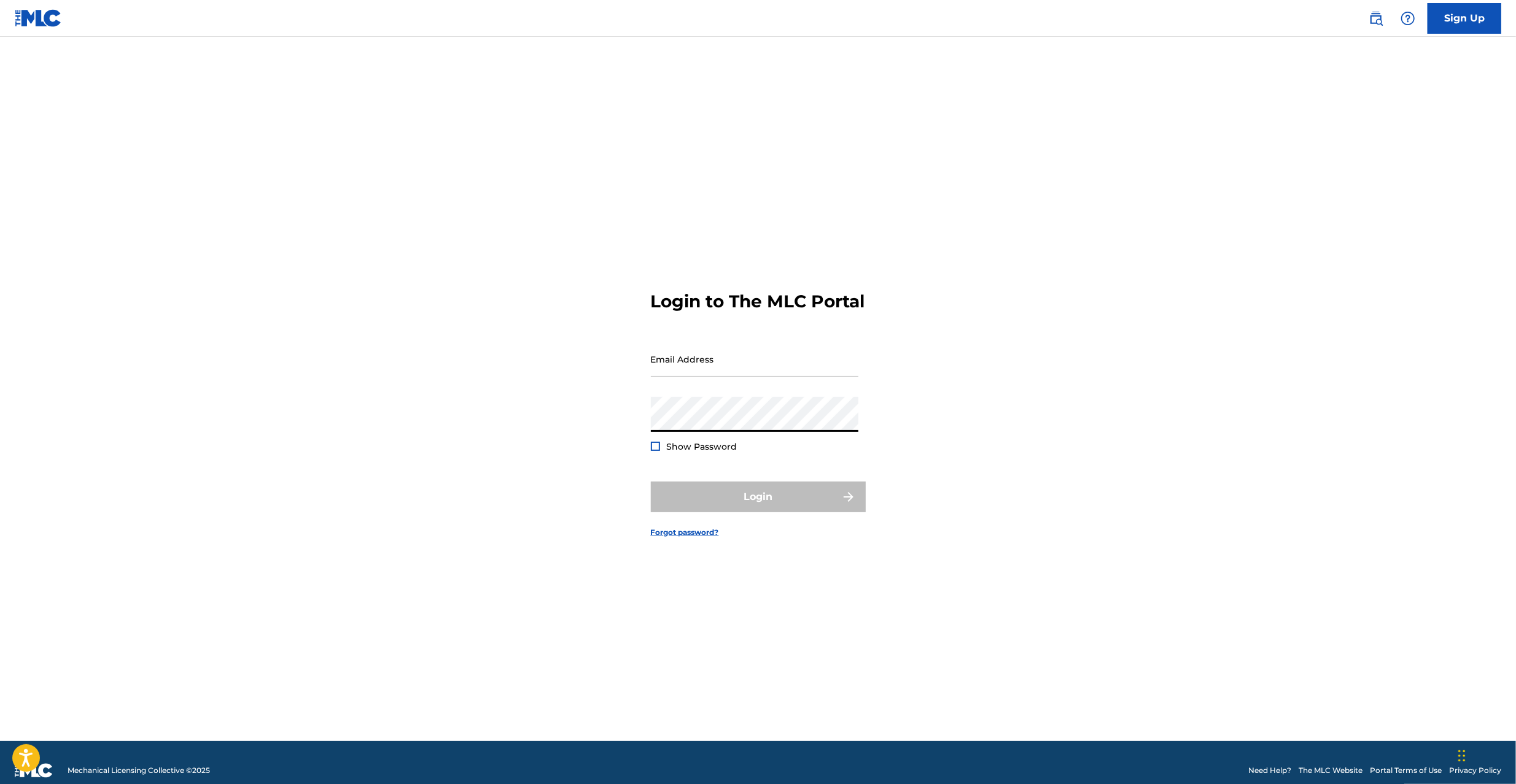
type input "[PERSON_NAME][EMAIL_ADDRESS][PERSON_NAME][DOMAIN_NAME]"
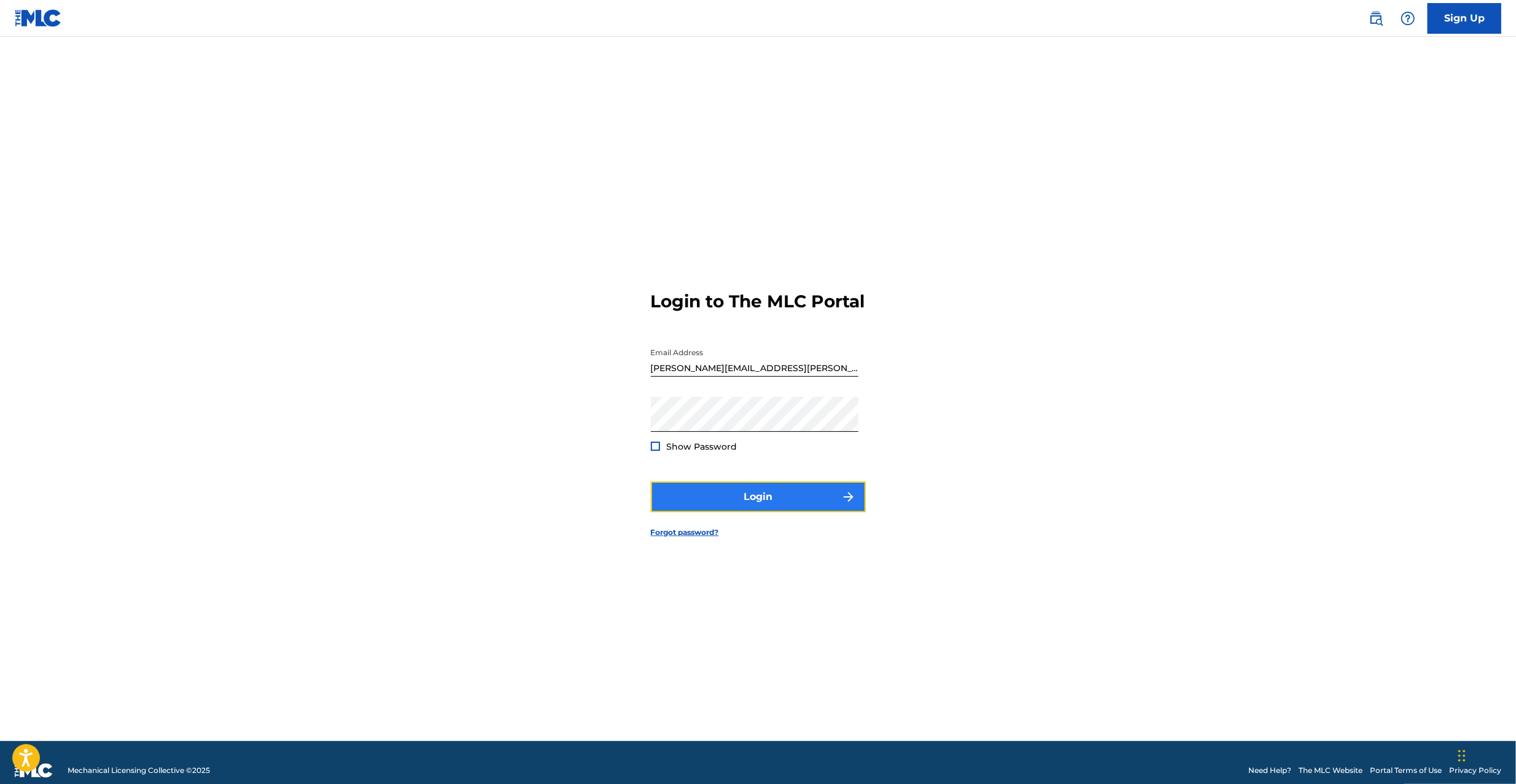
click at [757, 510] on button "Login" at bounding box center [758, 497] width 215 height 31
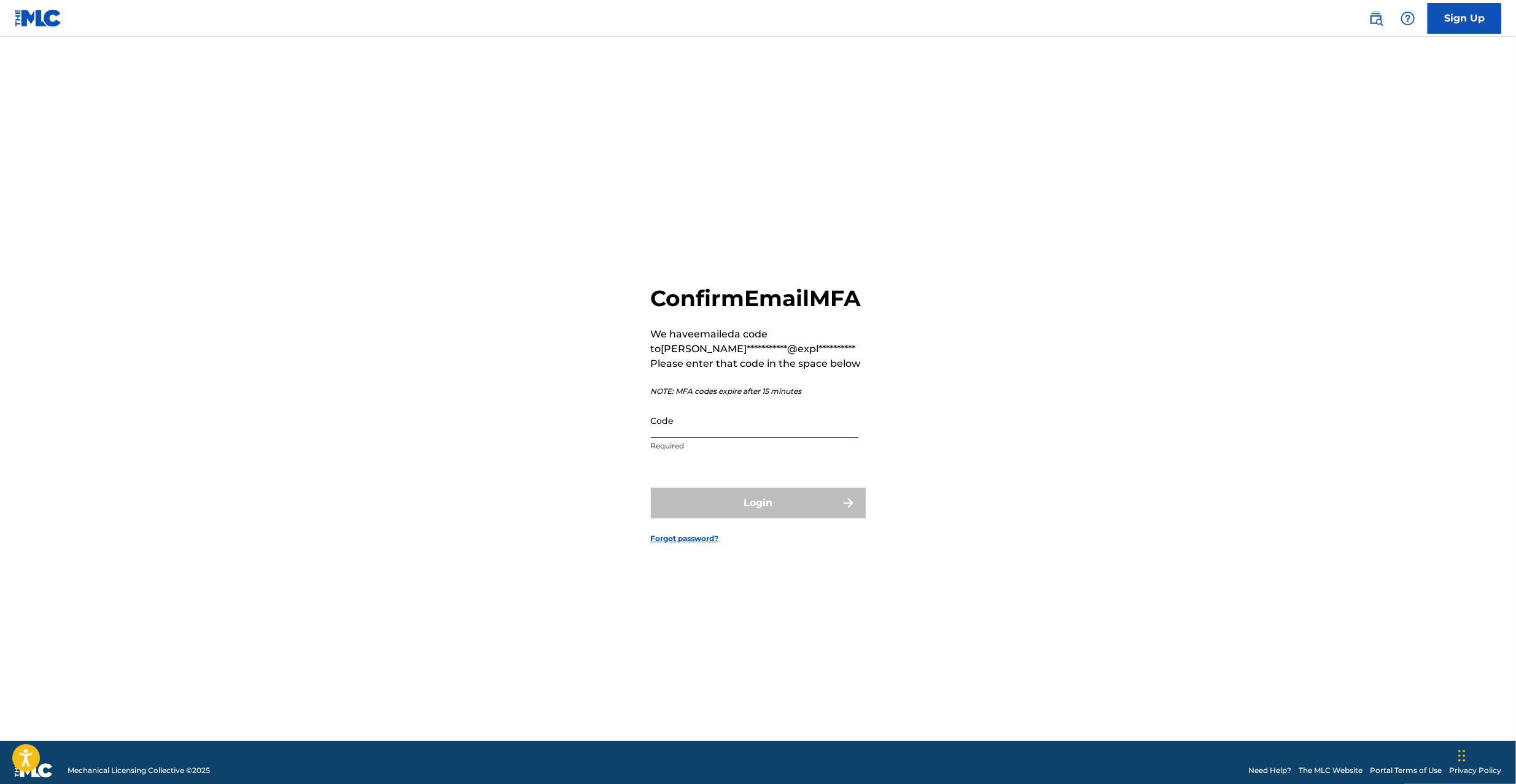
click at [749, 438] on input "Code" at bounding box center [754, 421] width 207 height 35
paste input "802053"
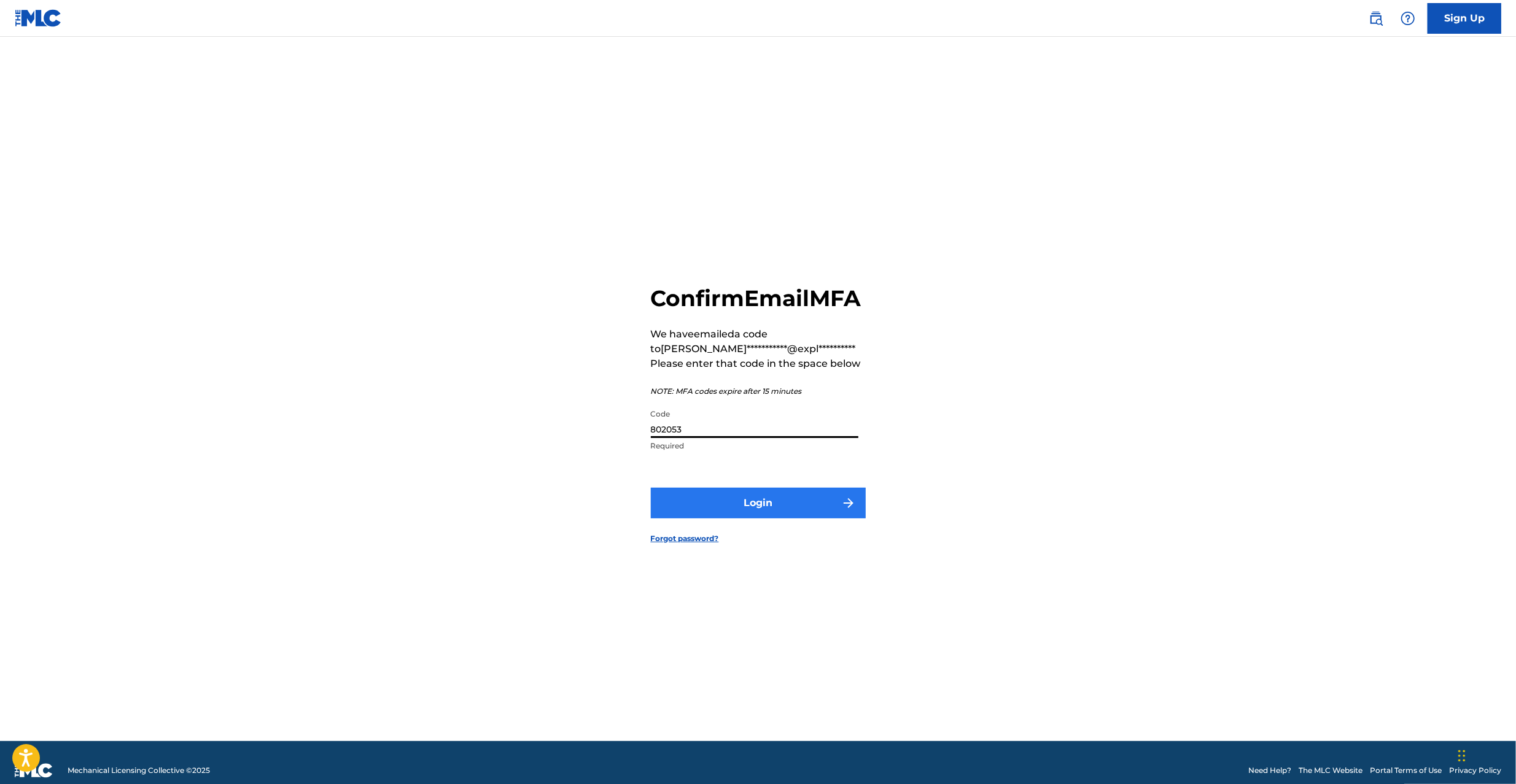
type input "802053"
click at [732, 510] on button "Login" at bounding box center [758, 503] width 215 height 31
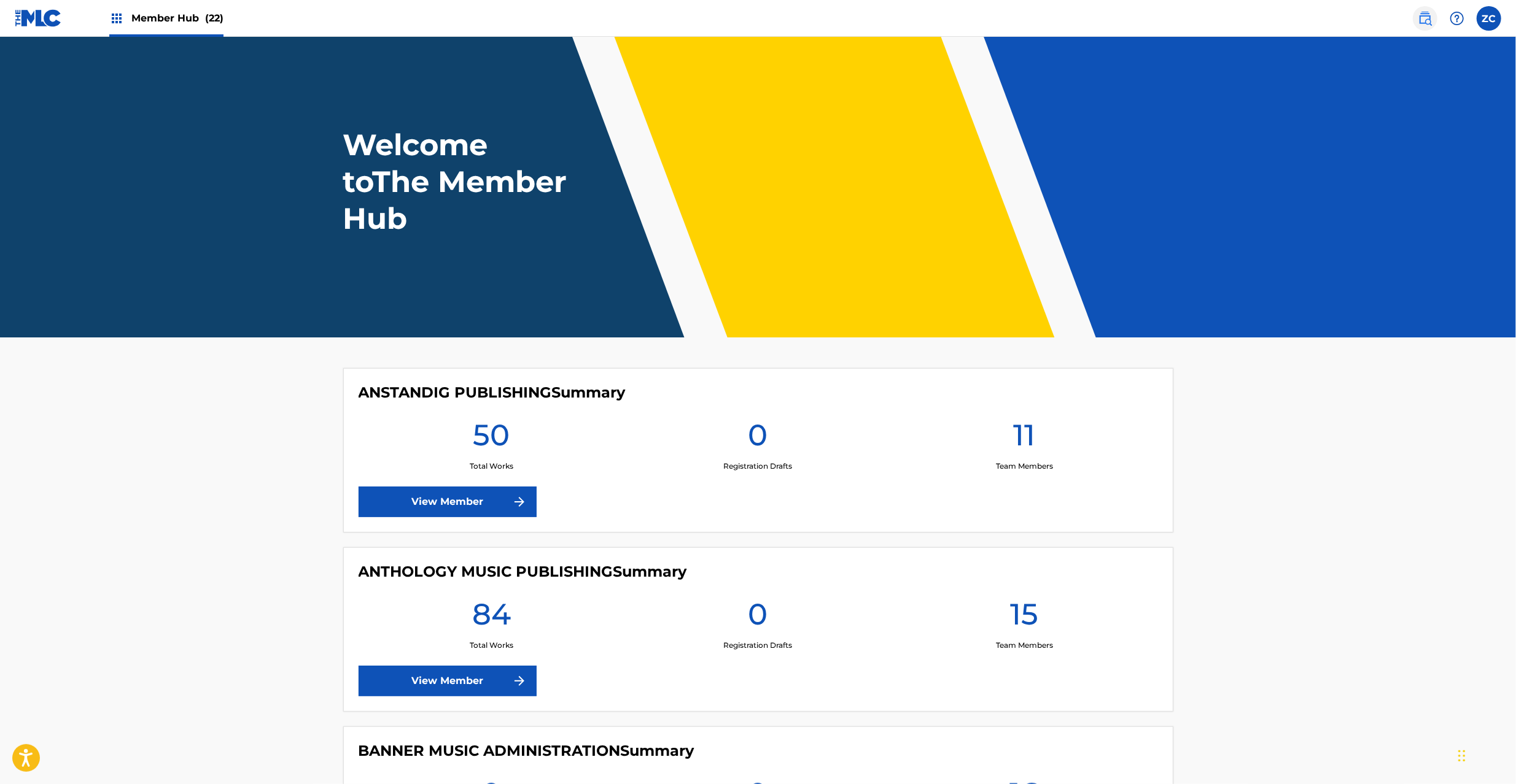
click at [1428, 16] on img at bounding box center [1425, 18] width 14 height 14
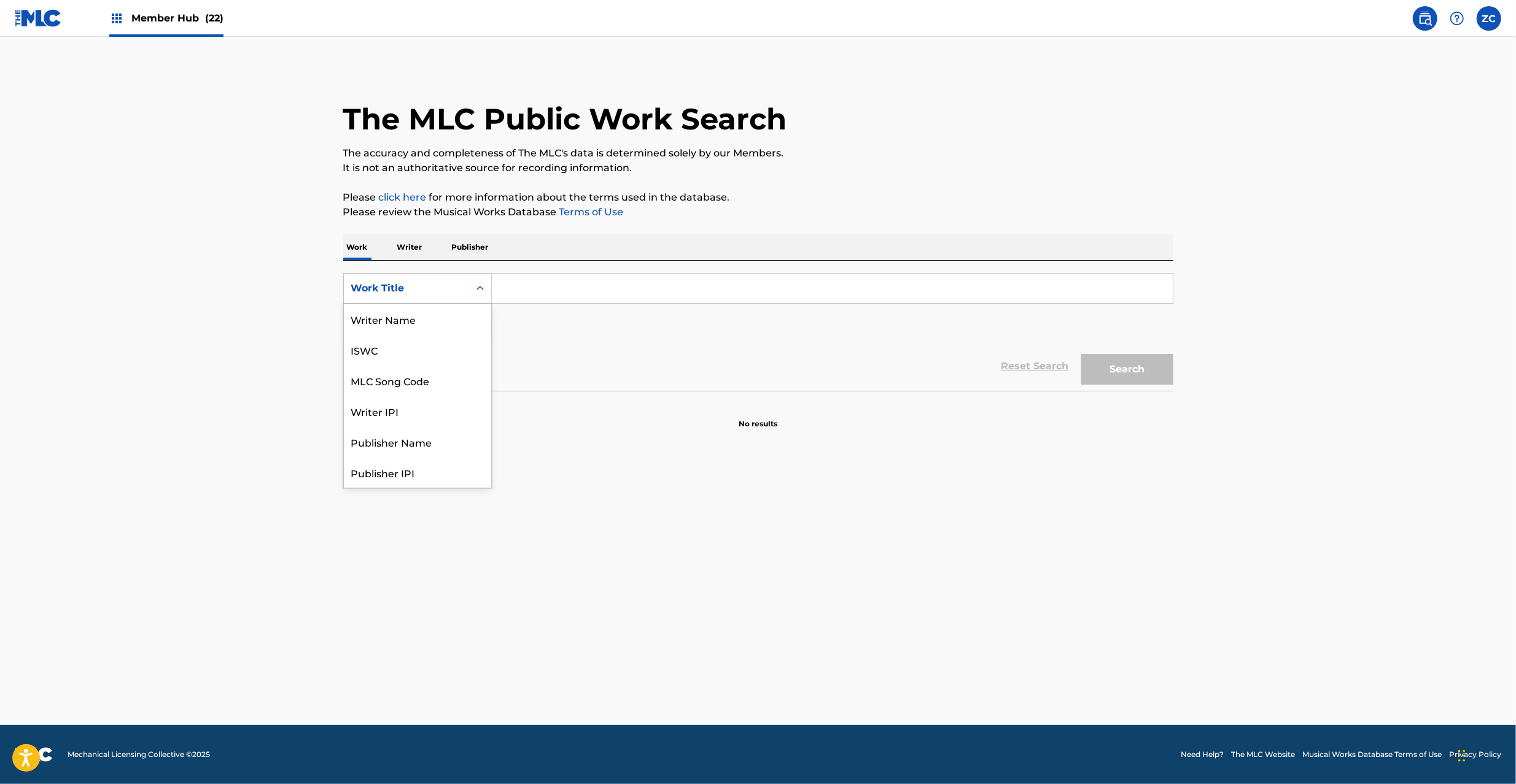
click at [455, 294] on div "Work Title" at bounding box center [406, 288] width 111 height 14
click at [412, 317] on div "MLC Song Code" at bounding box center [418, 319] width 148 height 31
click at [587, 283] on input "Search Form" at bounding box center [832, 288] width 681 height 30
paste input "AD8Z6L"
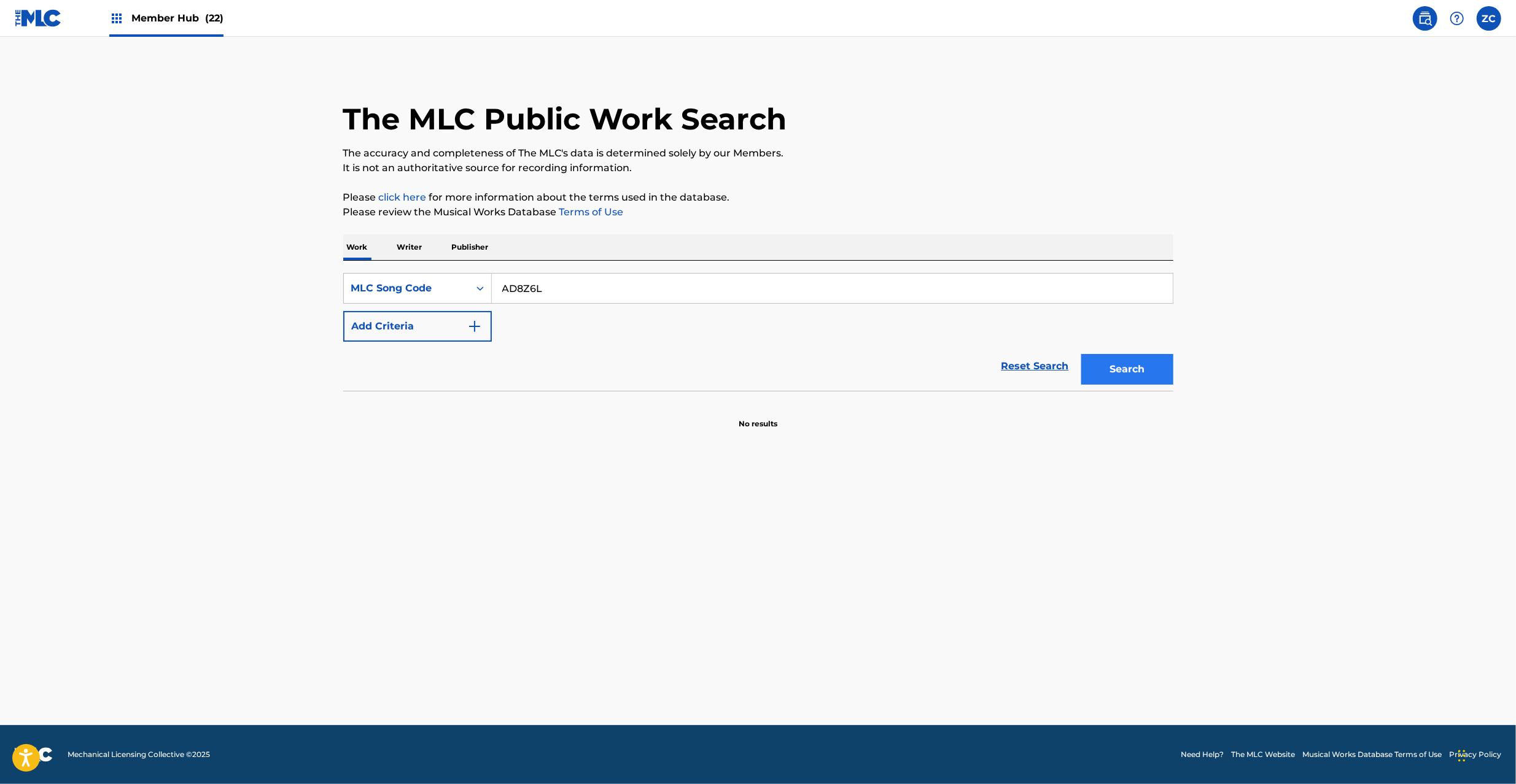
type input "AD8Z6L"
click at [1125, 367] on button "Search" at bounding box center [1127, 369] width 92 height 31
click at [49, 22] on img at bounding box center [38, 18] width 47 height 18
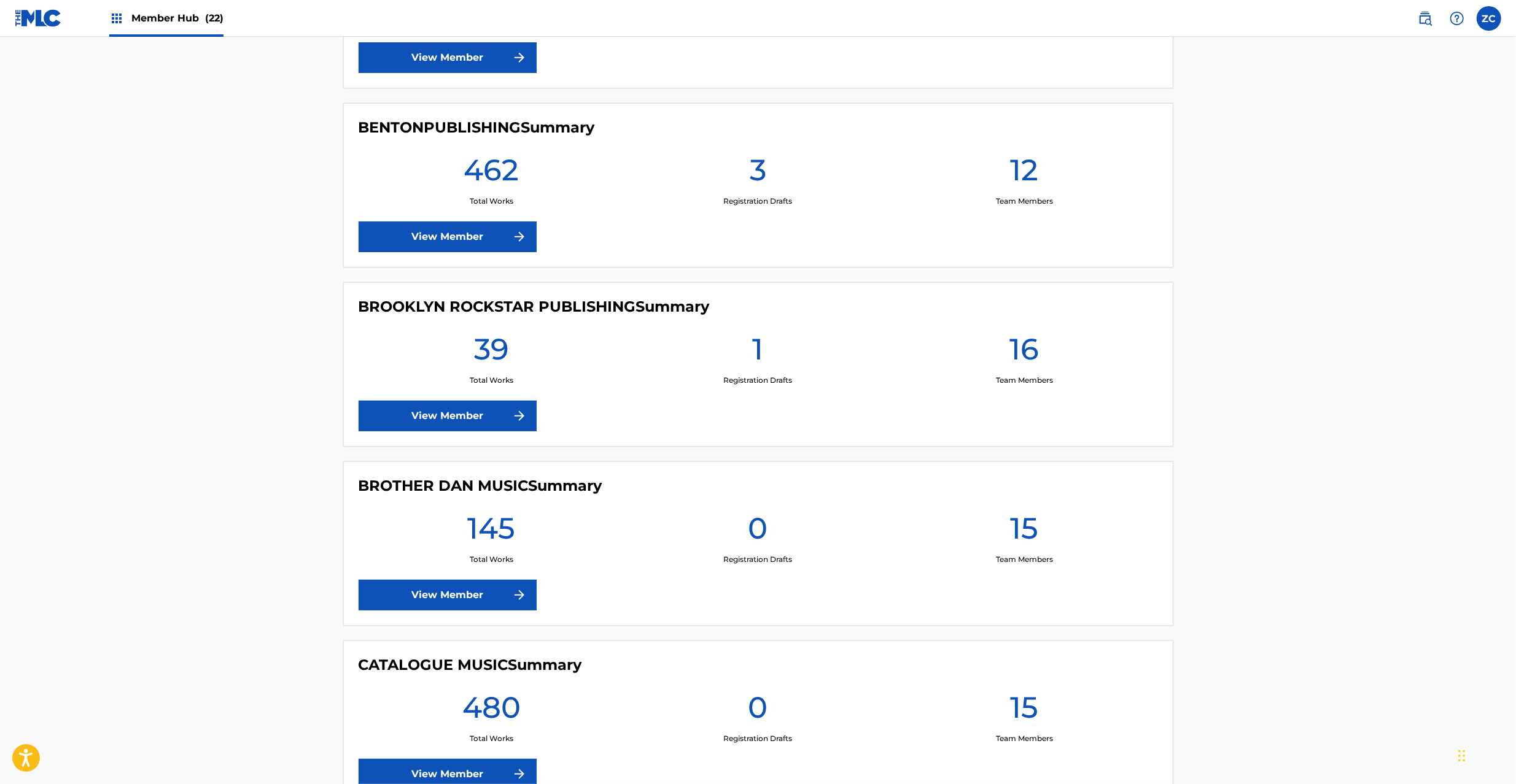
scroll to position [1745, 0]
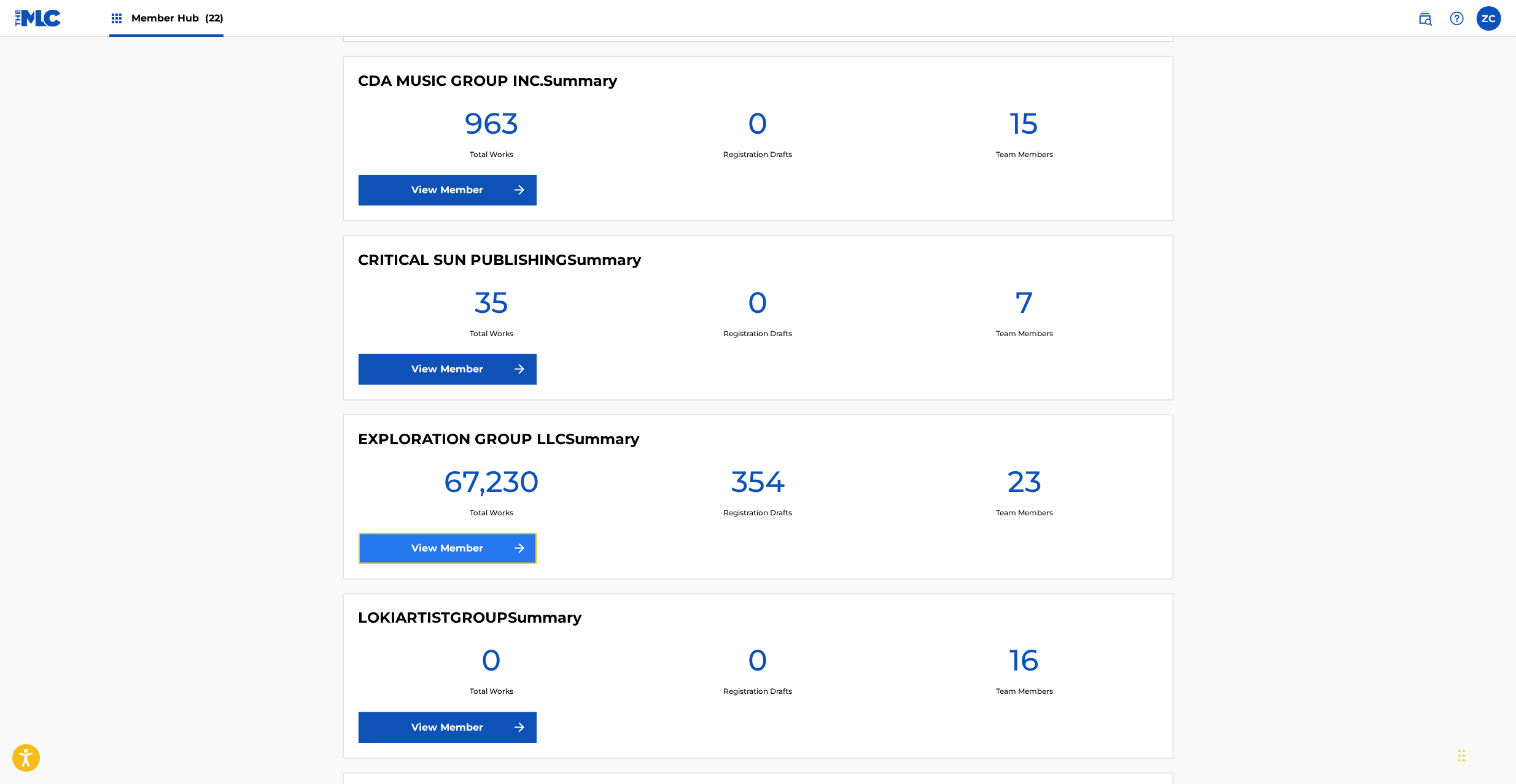
click at [504, 558] on link "View Member" at bounding box center [447, 548] width 178 height 31
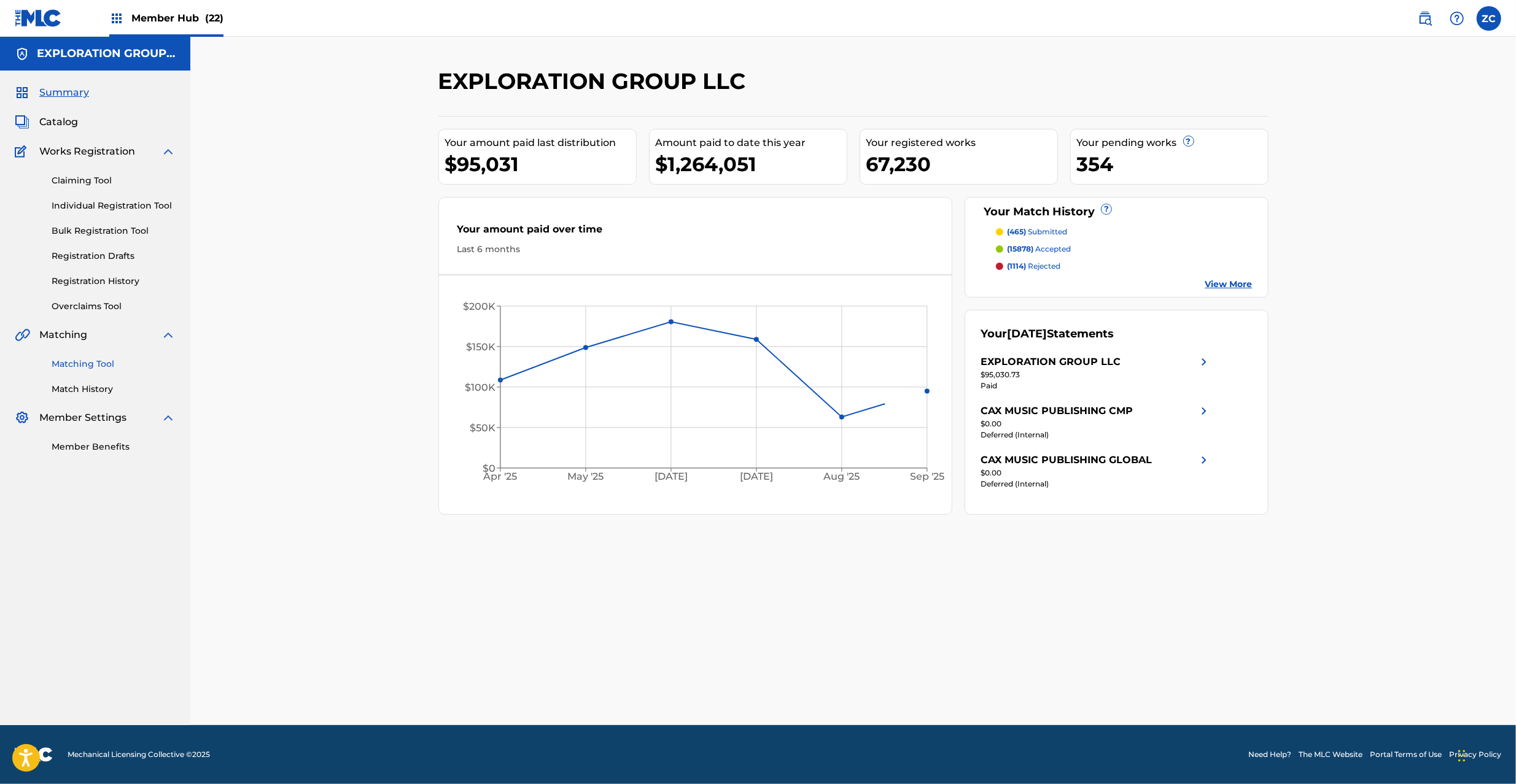
click at [96, 363] on link "Matching Tool" at bounding box center [113, 365] width 124 height 13
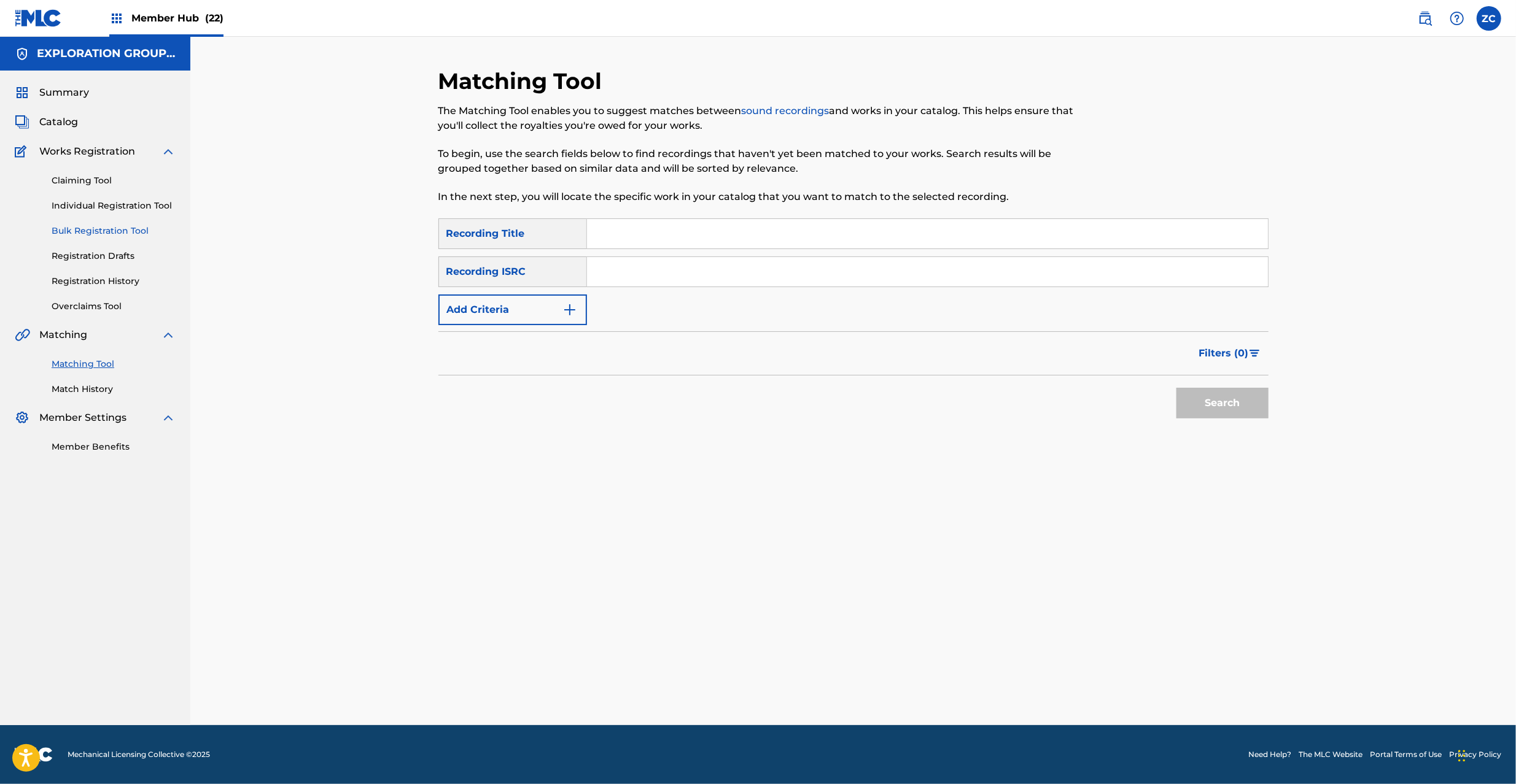
click at [122, 228] on link "Bulk Registration Tool" at bounding box center [113, 231] width 124 height 13
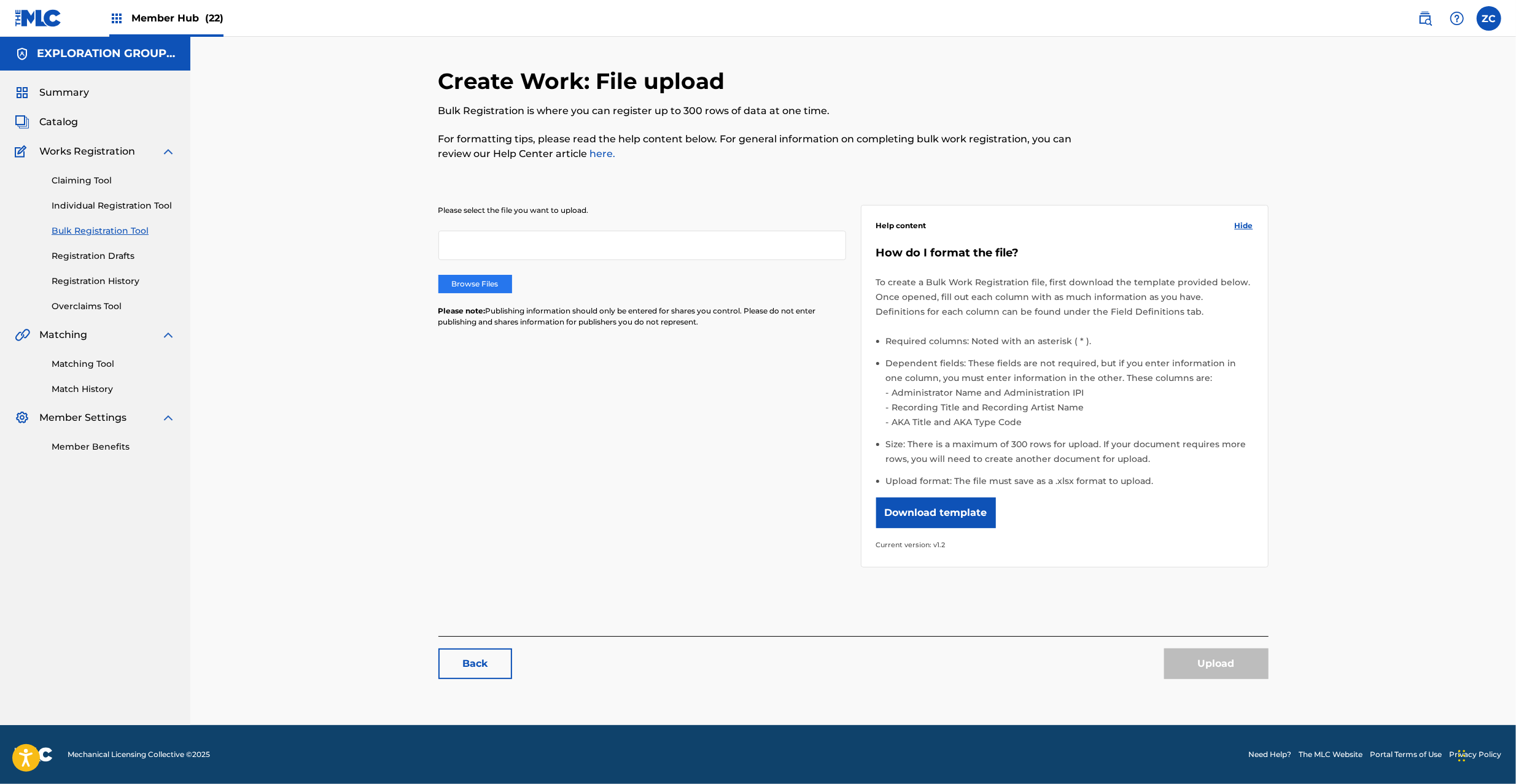
click at [506, 292] on label "Browse Files" at bounding box center [475, 284] width 74 height 18
click at [0, 0] on input "Browse Files" at bounding box center [0, 0] width 0 height 0
click at [1213, 673] on button "Upload" at bounding box center [1216, 664] width 104 height 31
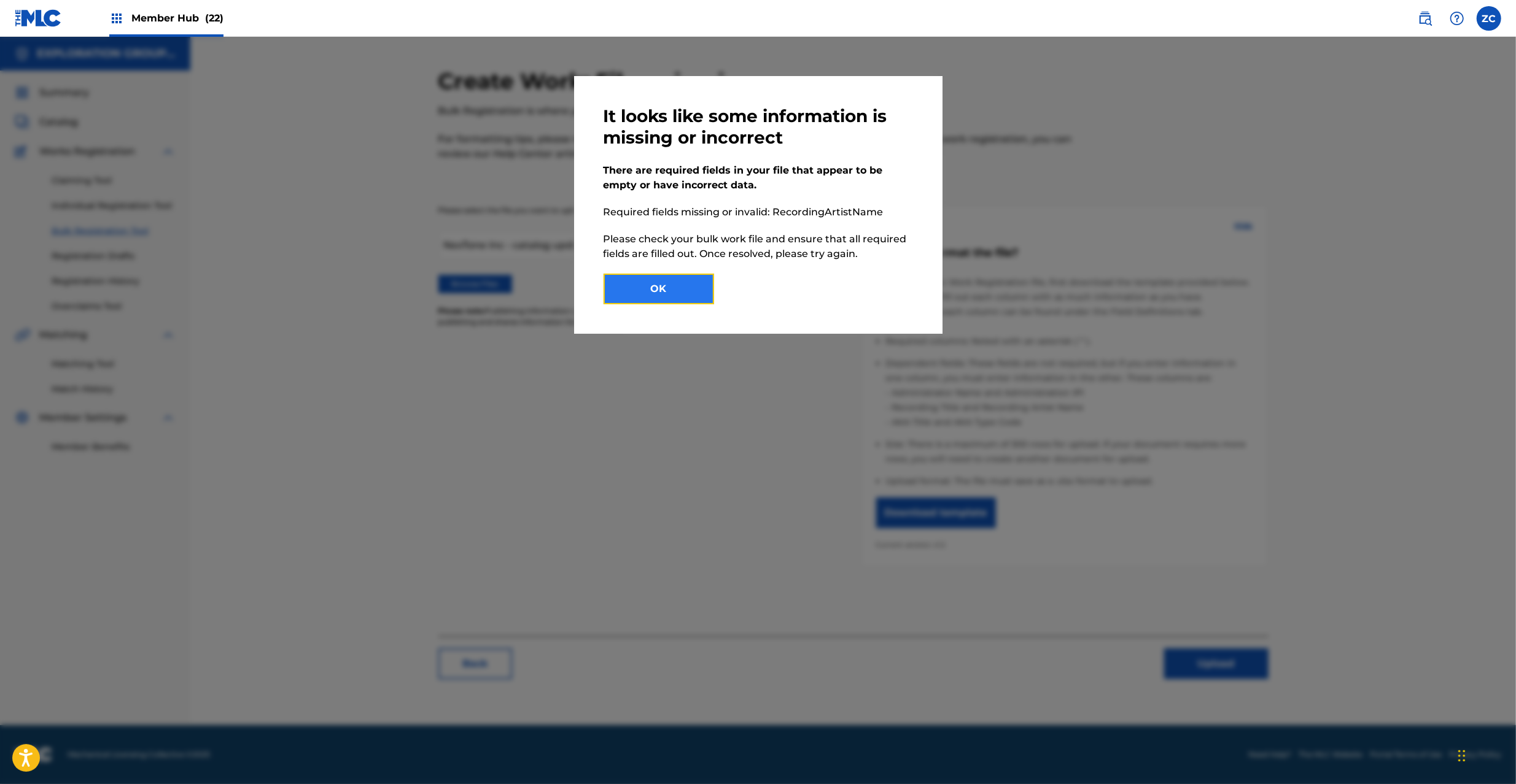
click at [696, 298] on button "OK" at bounding box center [659, 289] width 111 height 31
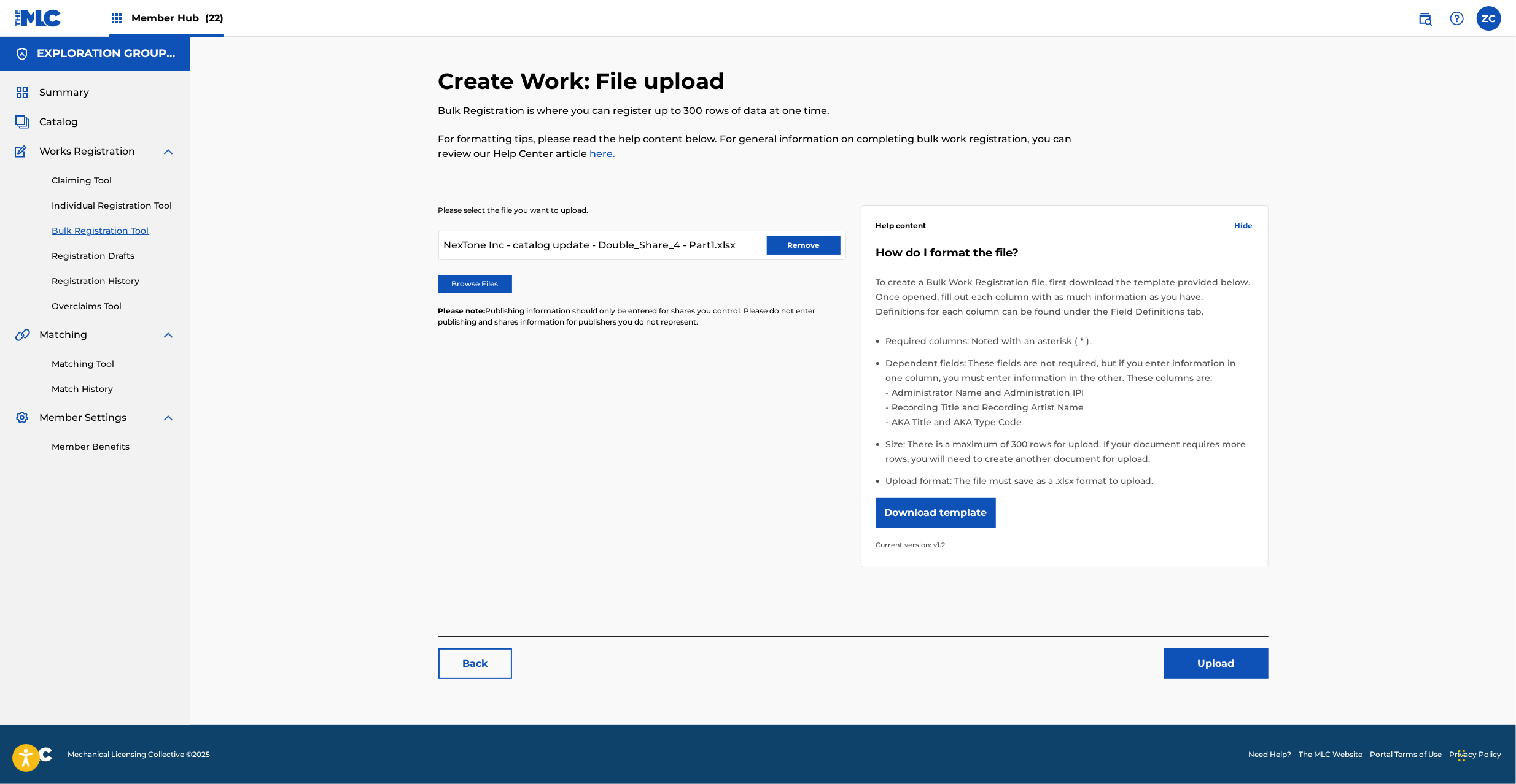
click at [50, 113] on div "Summary Catalog Works Registration Claiming Tool Individual Registration Tool B…" at bounding box center [95, 269] width 190 height 398
click at [63, 120] on span "Catalog" at bounding box center [59, 122] width 39 height 14
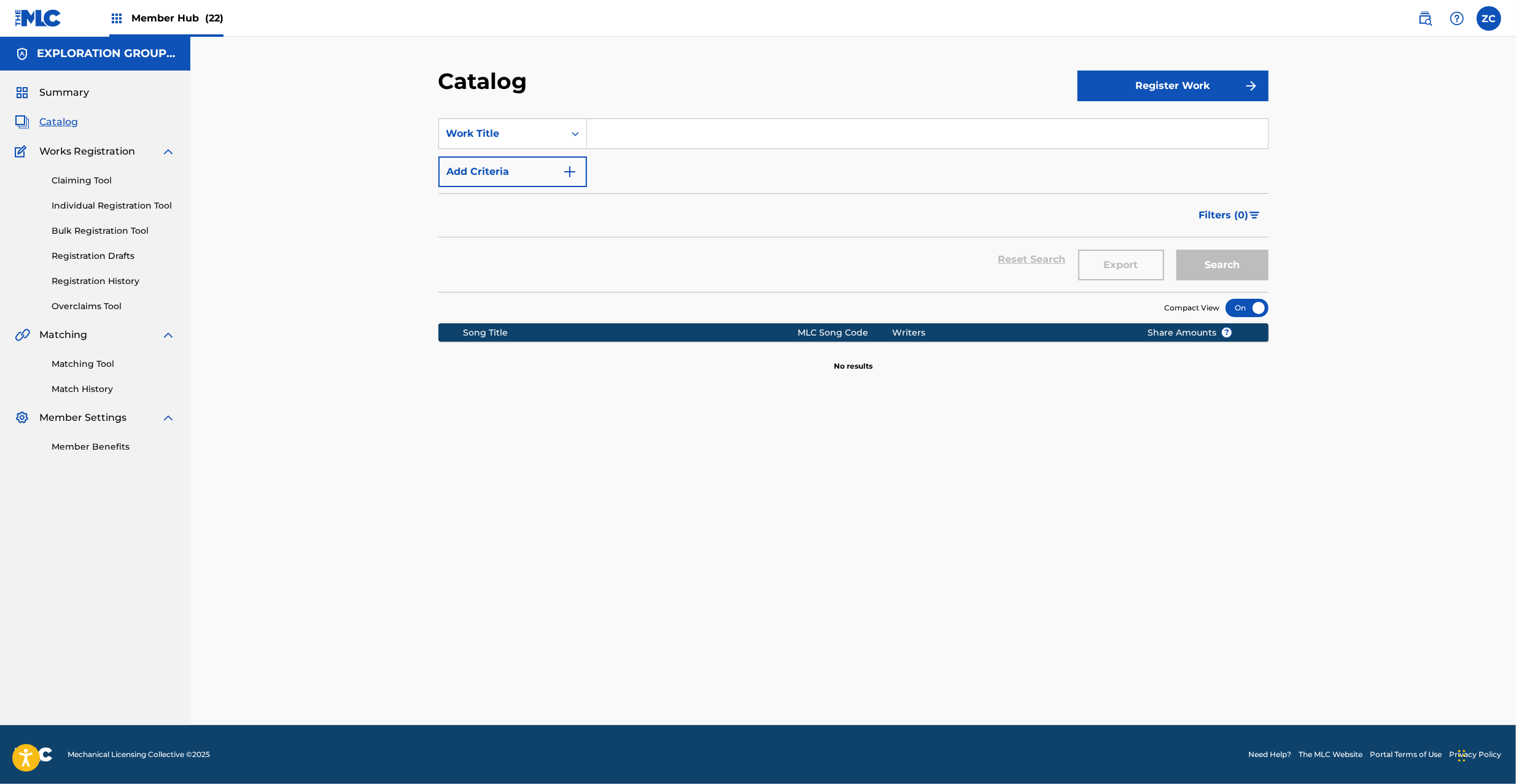
click at [784, 240] on div "Reset Search Export Search" at bounding box center [853, 259] width 830 height 44
click at [1163, 82] on button "Register Work" at bounding box center [1173, 86] width 191 height 31
click at [1129, 155] on link "By File Upload" at bounding box center [1173, 155] width 191 height 30
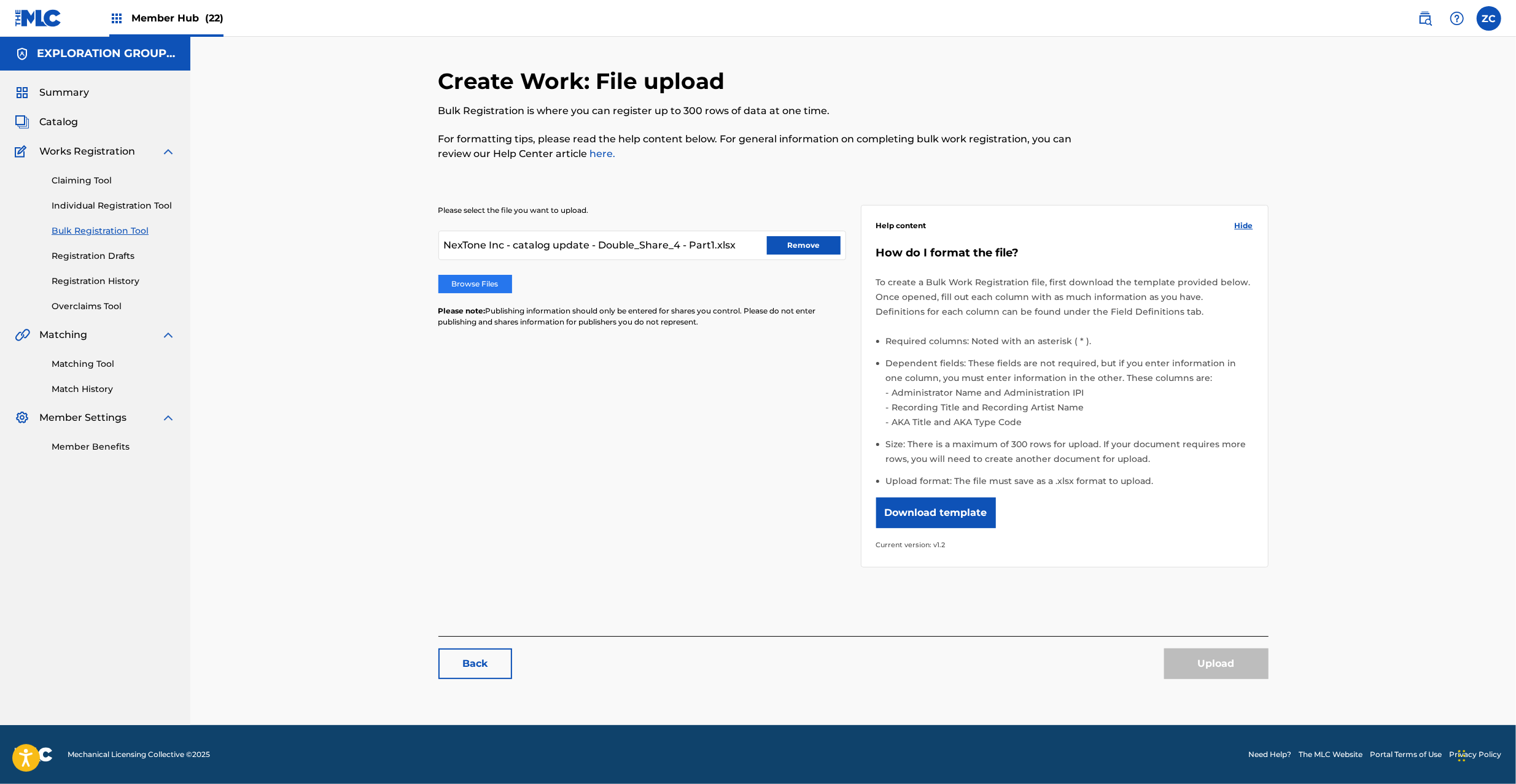
click at [486, 288] on label "Browse Files" at bounding box center [475, 284] width 74 height 18
click at [0, 0] on input "Browse Files" at bounding box center [0, 0] width 0 height 0
click at [1206, 668] on button "Upload" at bounding box center [1216, 664] width 104 height 31
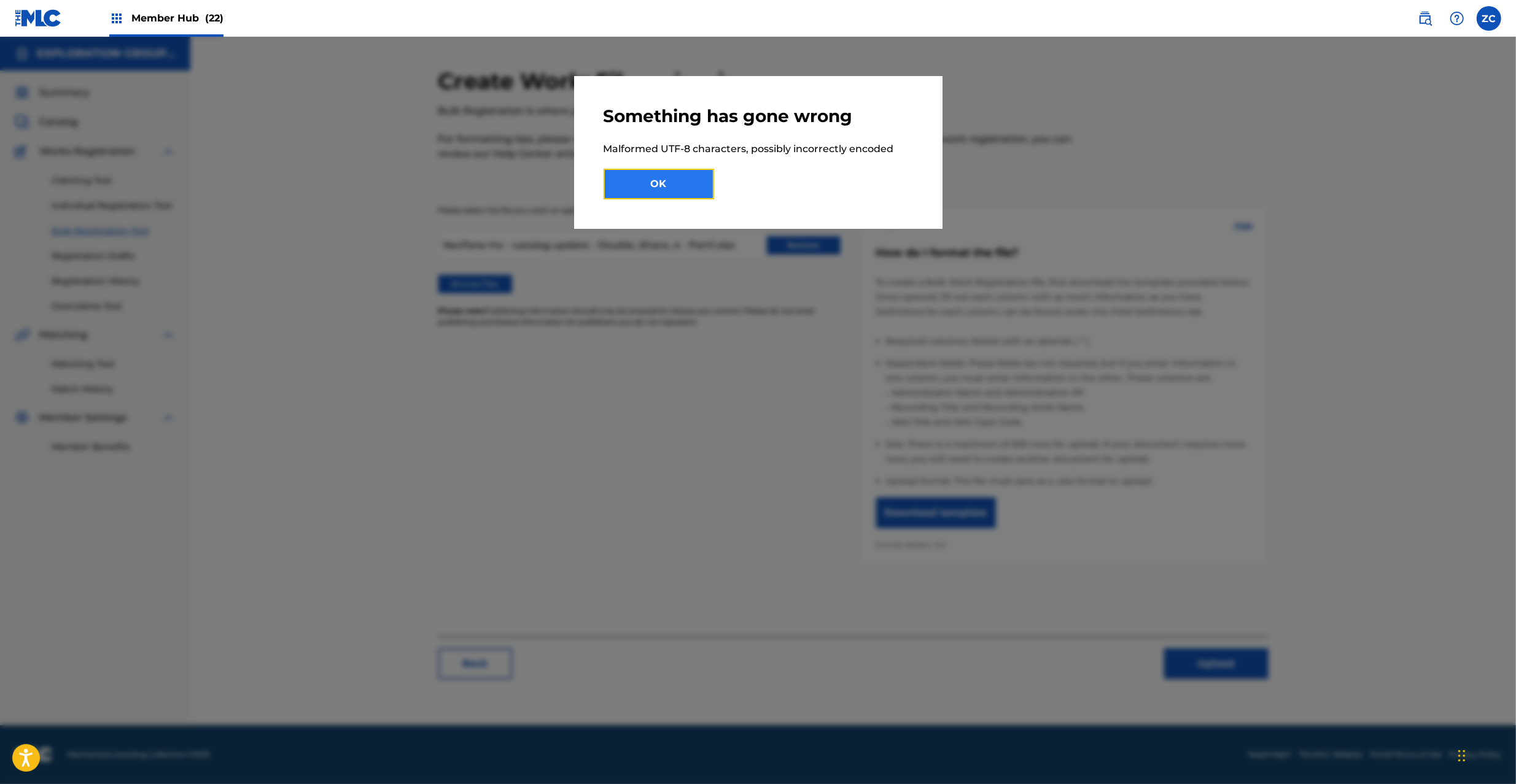
click at [662, 180] on button "OK" at bounding box center [659, 184] width 111 height 31
